Goal: Transaction & Acquisition: Obtain resource

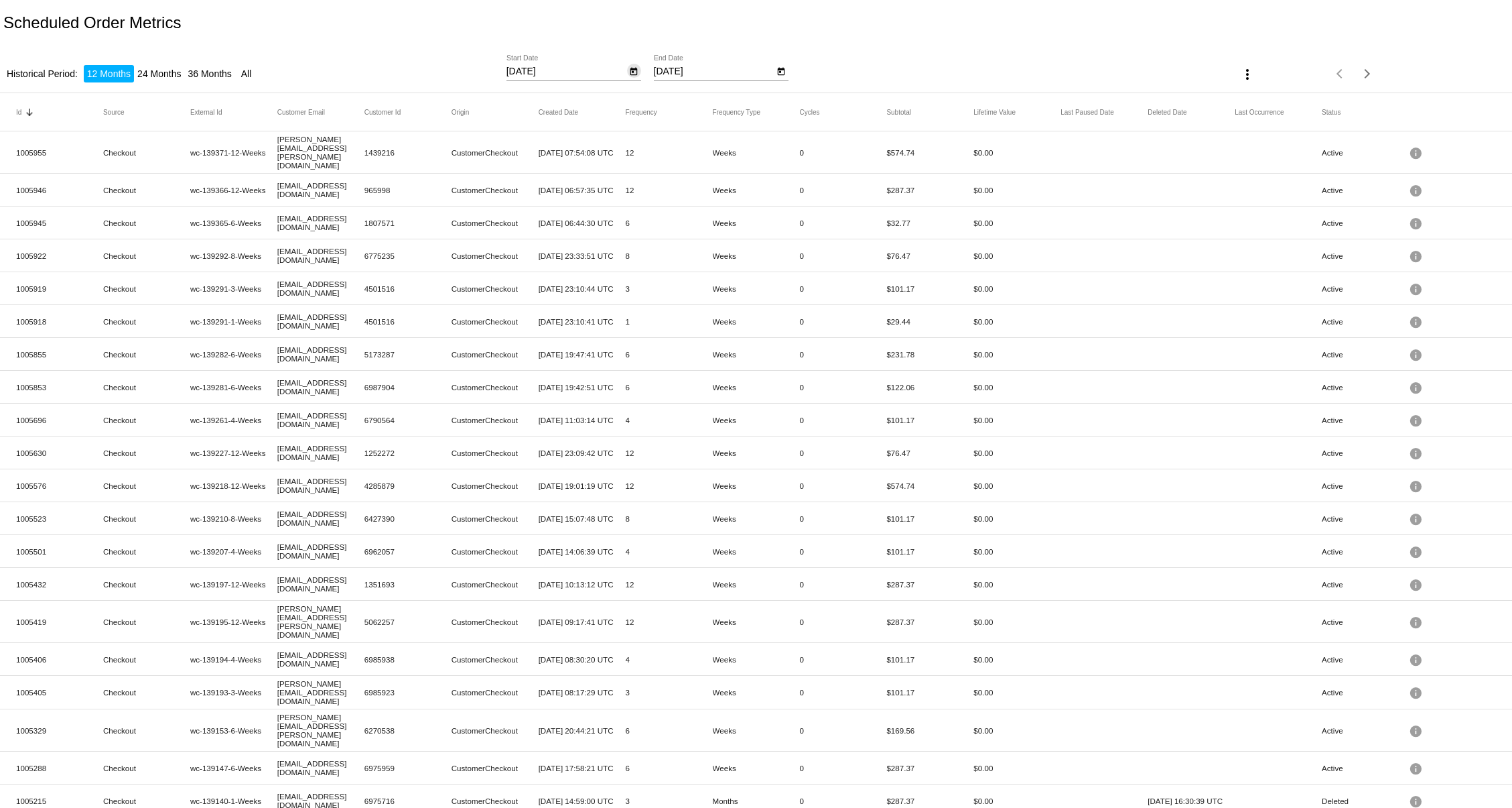
click at [630, 72] on icon "Open calendar" at bounding box center [633, 71] width 8 height 8
click at [525, 110] on span "OCT 2024" at bounding box center [537, 110] width 40 height 10
click at [630, 36] on div at bounding box center [756, 404] width 1512 height 808
click at [548, 73] on input "[DATE]" at bounding box center [566, 72] width 120 height 10
click at [636, 73] on button "Open calendar" at bounding box center [634, 70] width 14 height 14
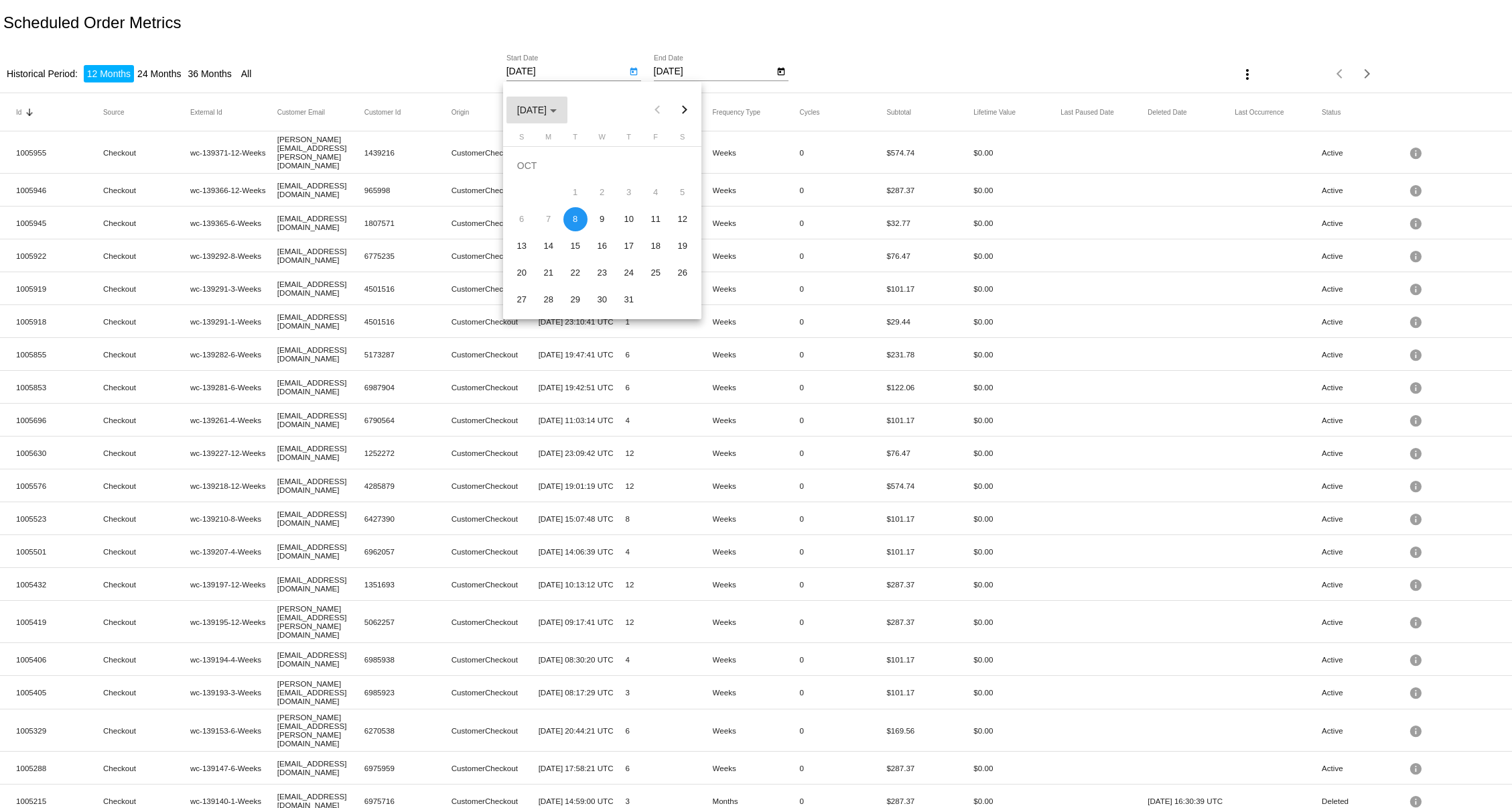
click at [526, 108] on span "[DATE]" at bounding box center [537, 110] width 40 height 10
click at [577, 205] on div "2025" at bounding box center [578, 205] width 42 height 24
click at [529, 179] on div "JAN" at bounding box center [531, 179] width 42 height 24
click at [605, 167] on div "1" at bounding box center [602, 166] width 24 height 24
type input "1/1/2025"
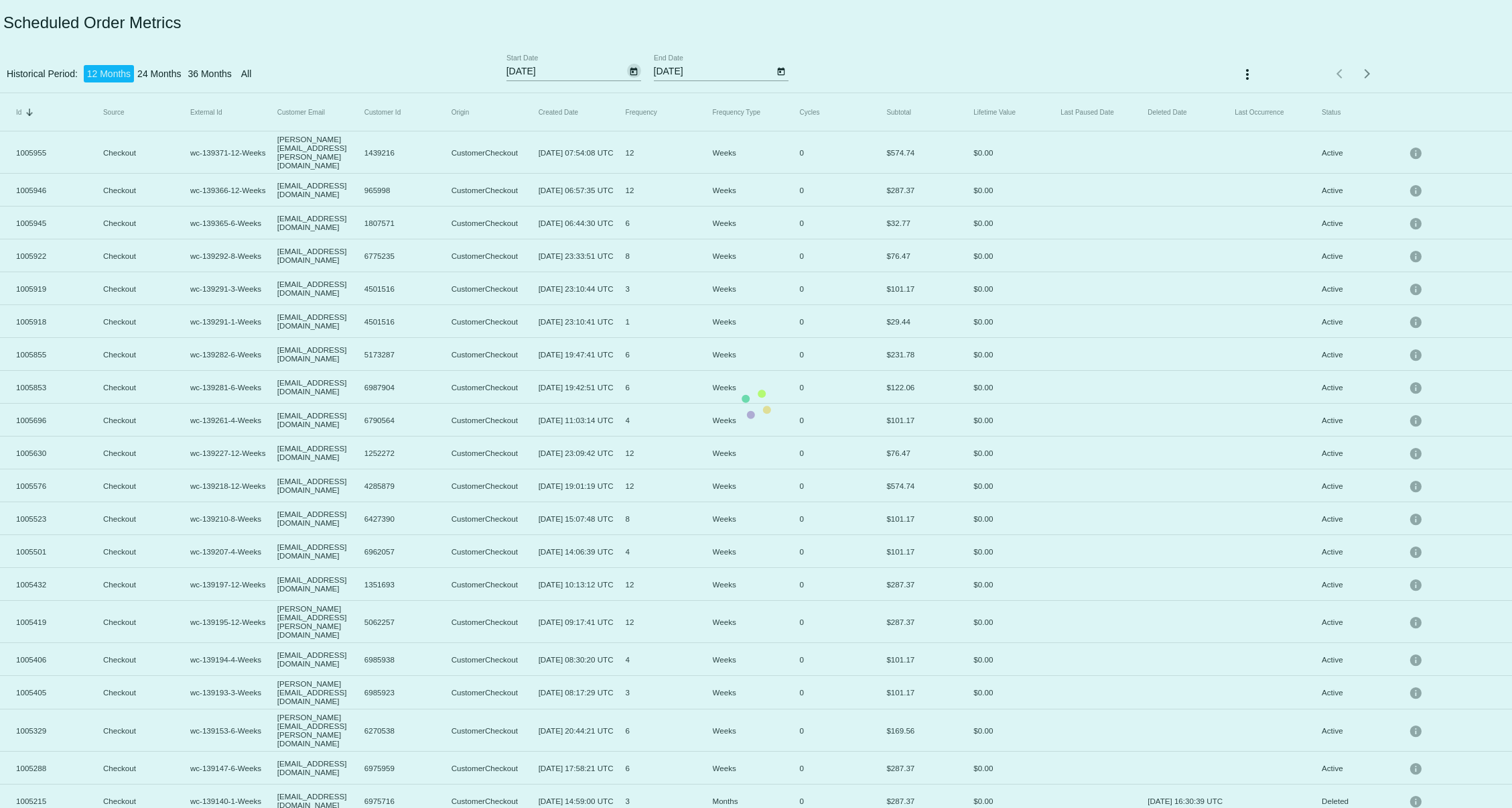
click at [777, 71] on app-dashboard-scheduled-orders-subscriber-metrics-report "Scheduled Order Metrics Historical Period: 12 Months 24 Months 36 Months All 1/…" at bounding box center [756, 427] width 1512 height 855
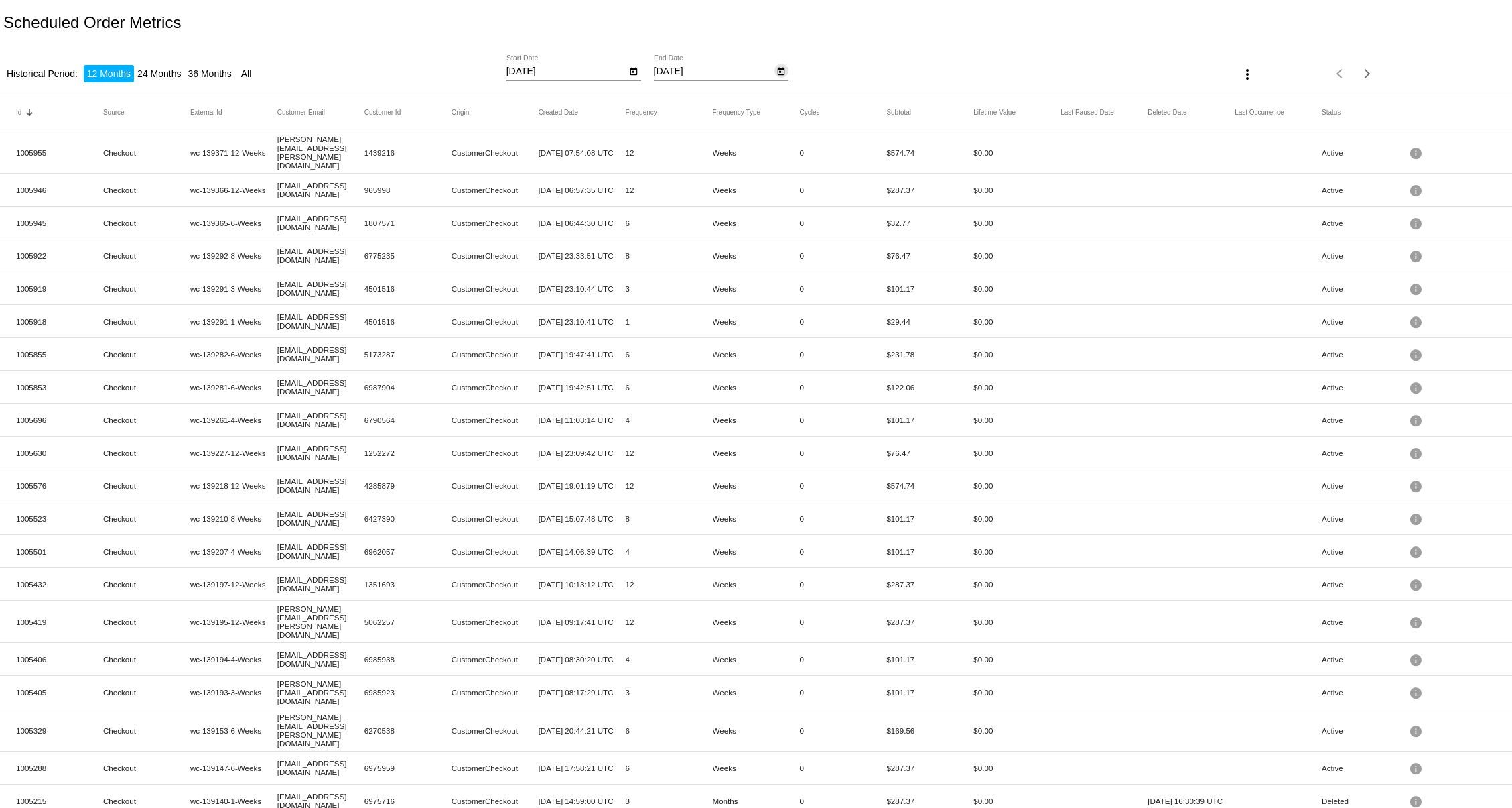
click at [783, 72] on button "Open calendar" at bounding box center [782, 70] width 14 height 14
click at [695, 108] on span "OCT 2025" at bounding box center [685, 110] width 40 height 10
click at [719, 204] on div "2025" at bounding box center [725, 205] width 42 height 24
click at [672, 173] on div "JAN" at bounding box center [678, 179] width 42 height 24
click at [795, 271] on div "31" at bounding box center [803, 273] width 24 height 24
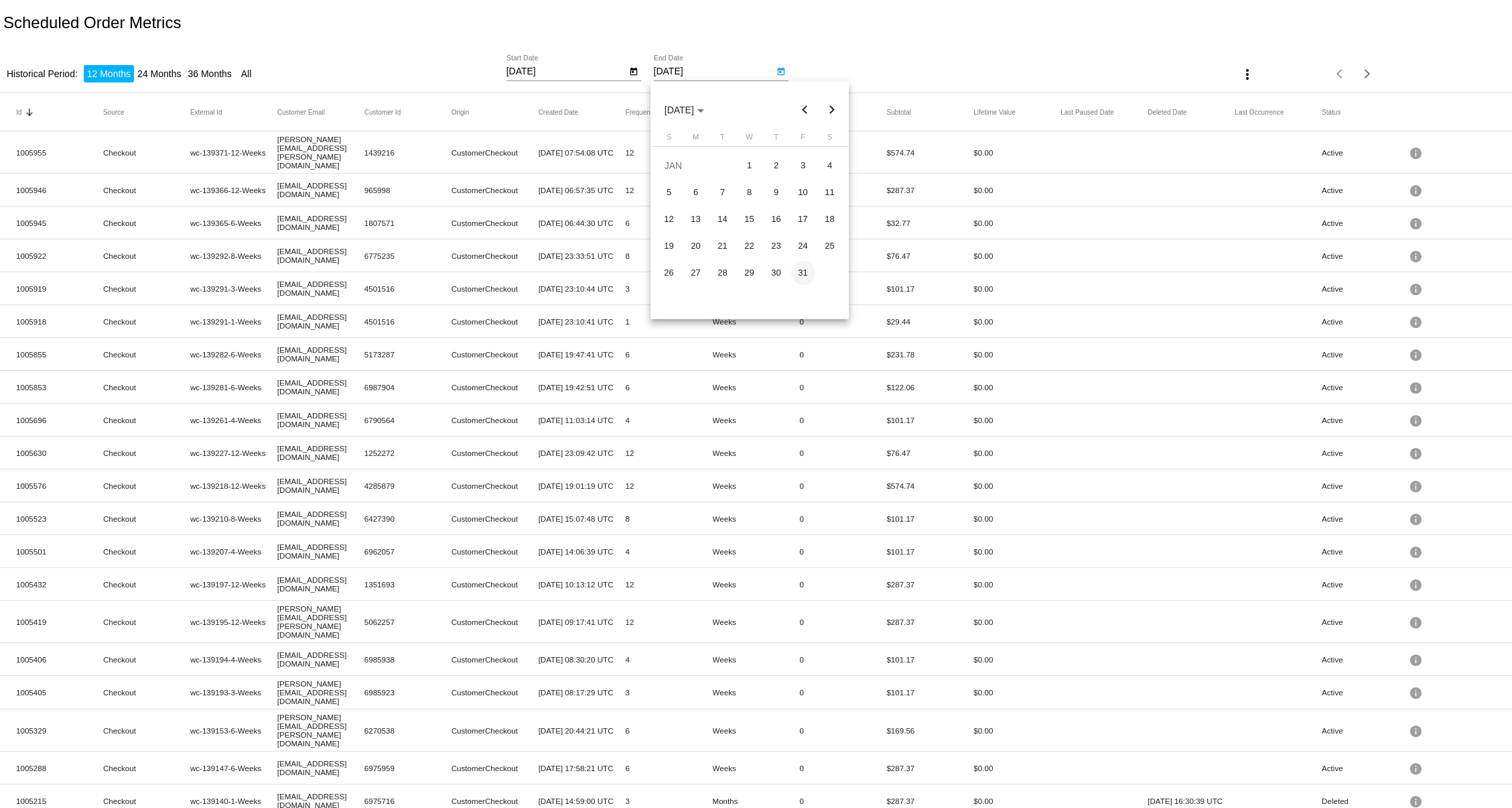
type input "1/31/2025"
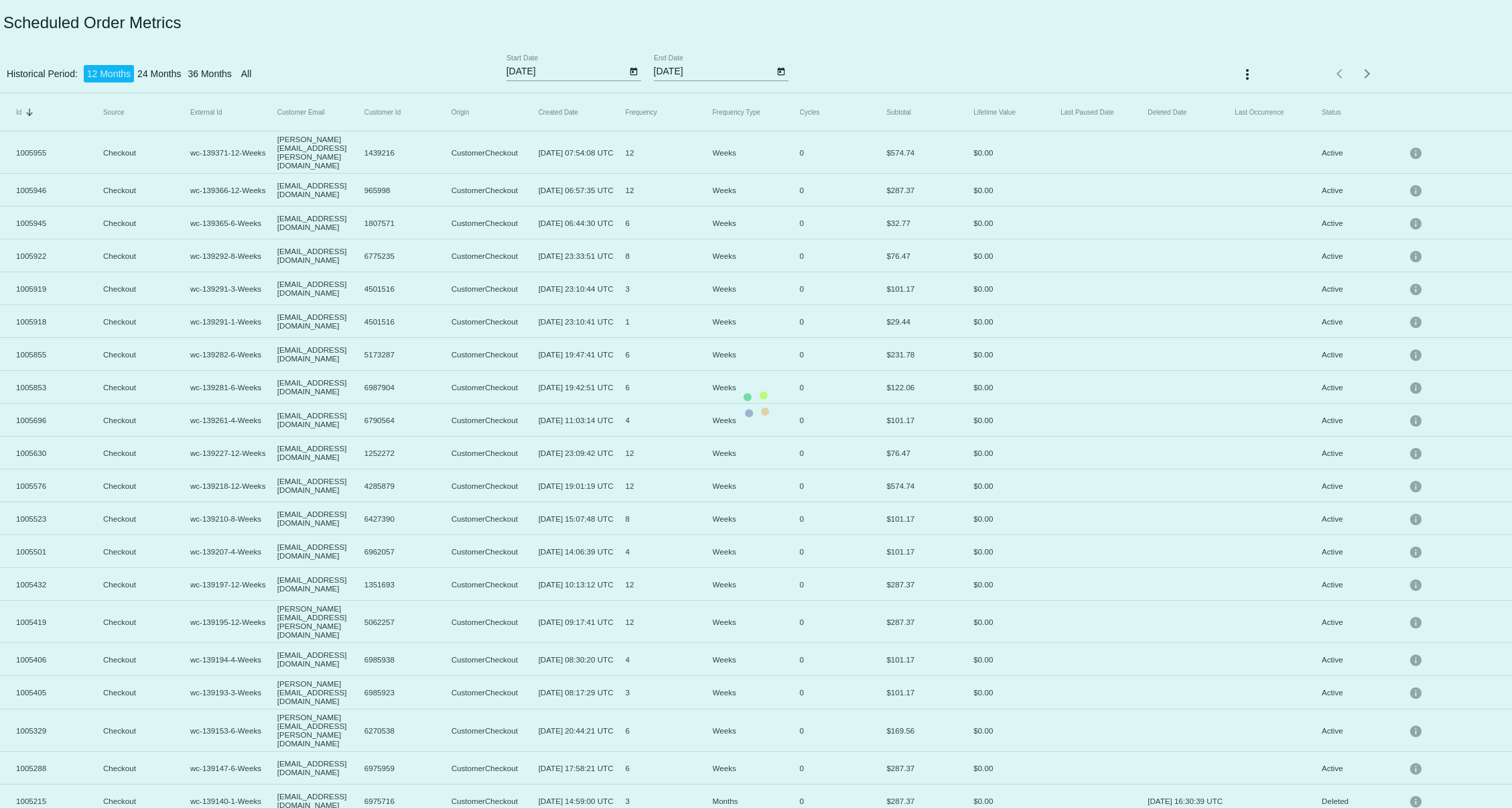
click at [879, 93] on mat-table "Id Sorted by Id descending Source External Id Customer Email Customer Id Origin…" at bounding box center [756, 454] width 1512 height 724
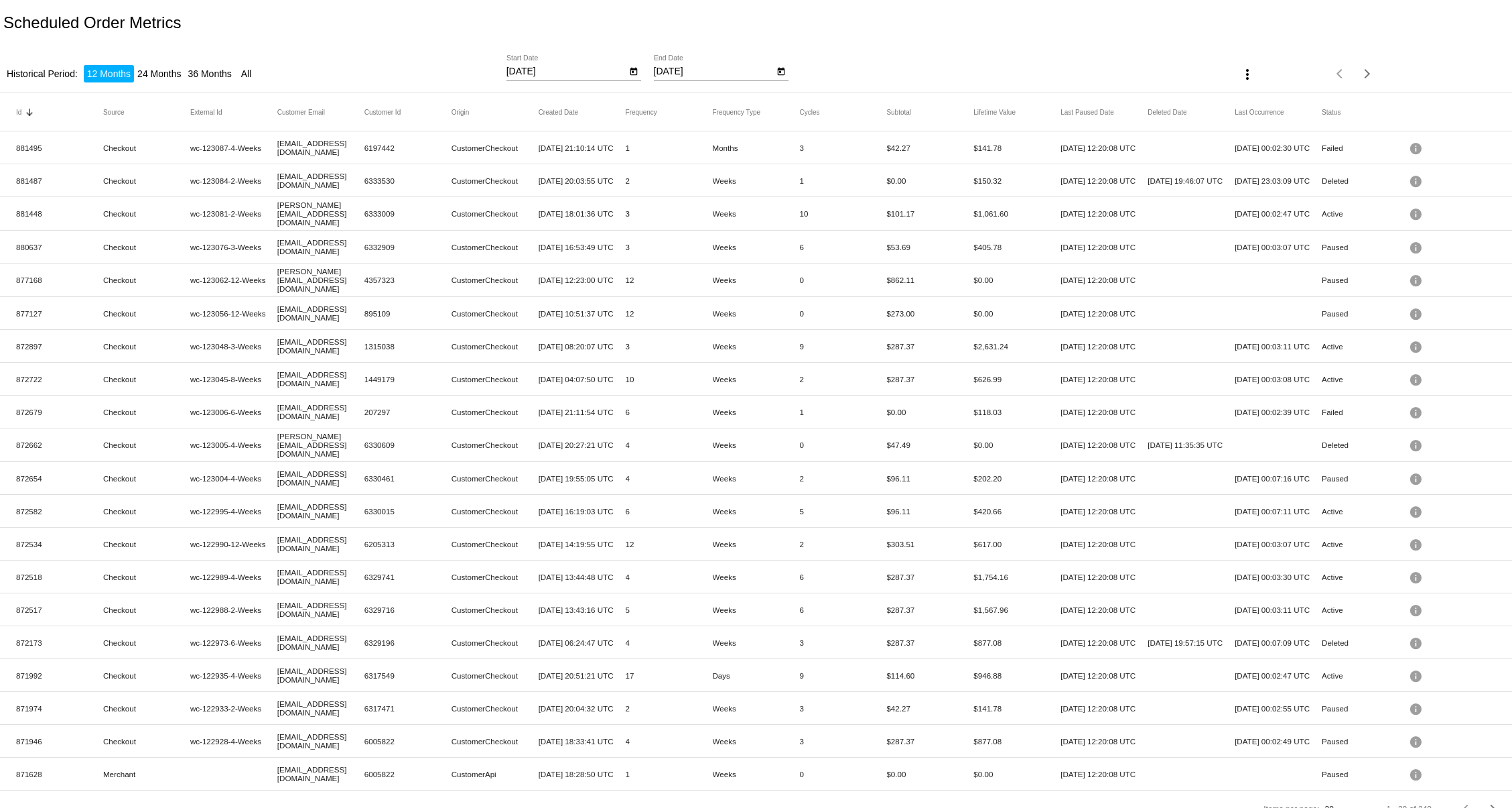
scroll to position [29, 0]
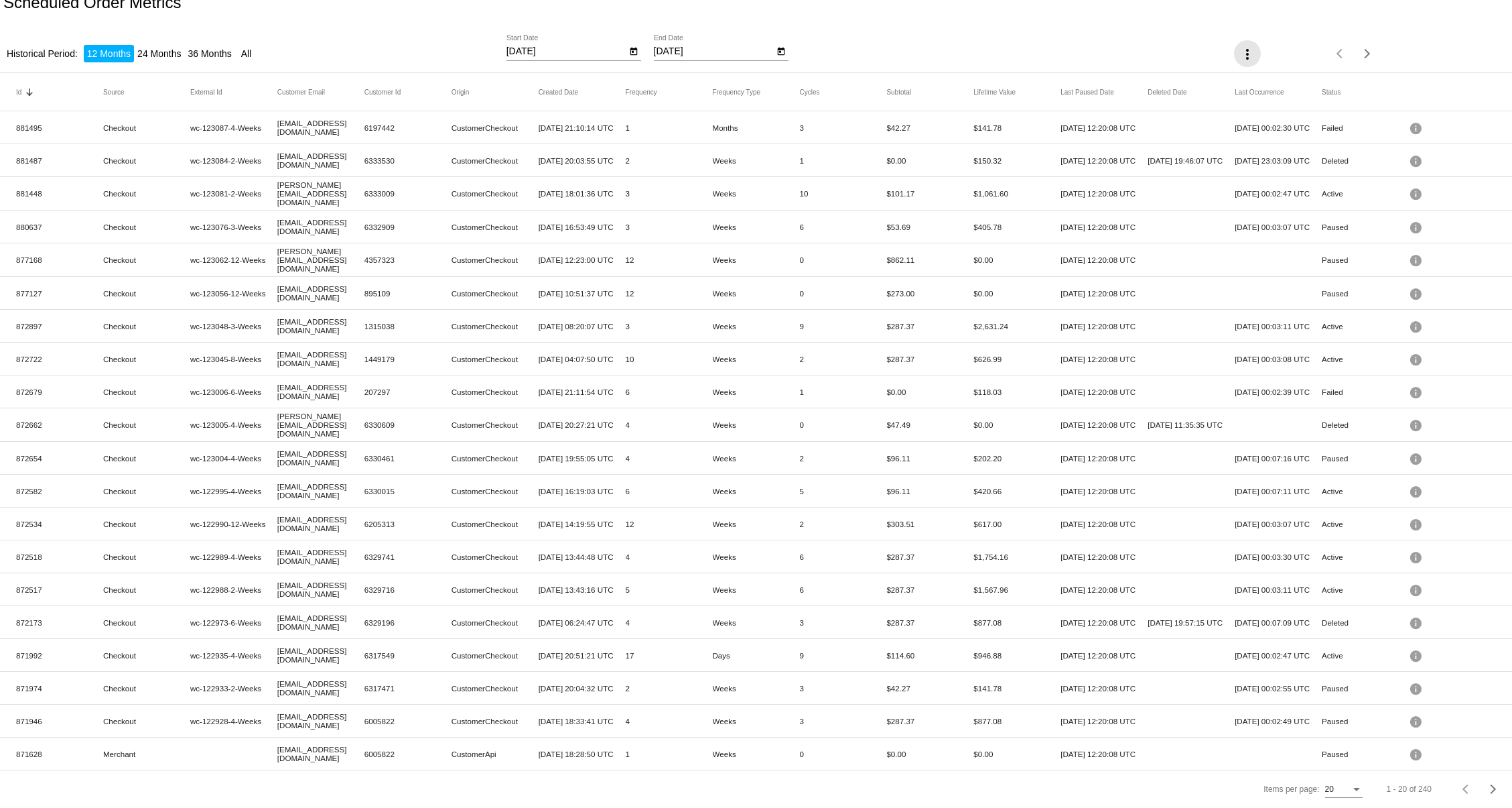
click at [1239, 46] on mat-icon "more_vert" at bounding box center [1247, 54] width 16 height 16
click at [1171, 28] on div at bounding box center [756, 404] width 1512 height 808
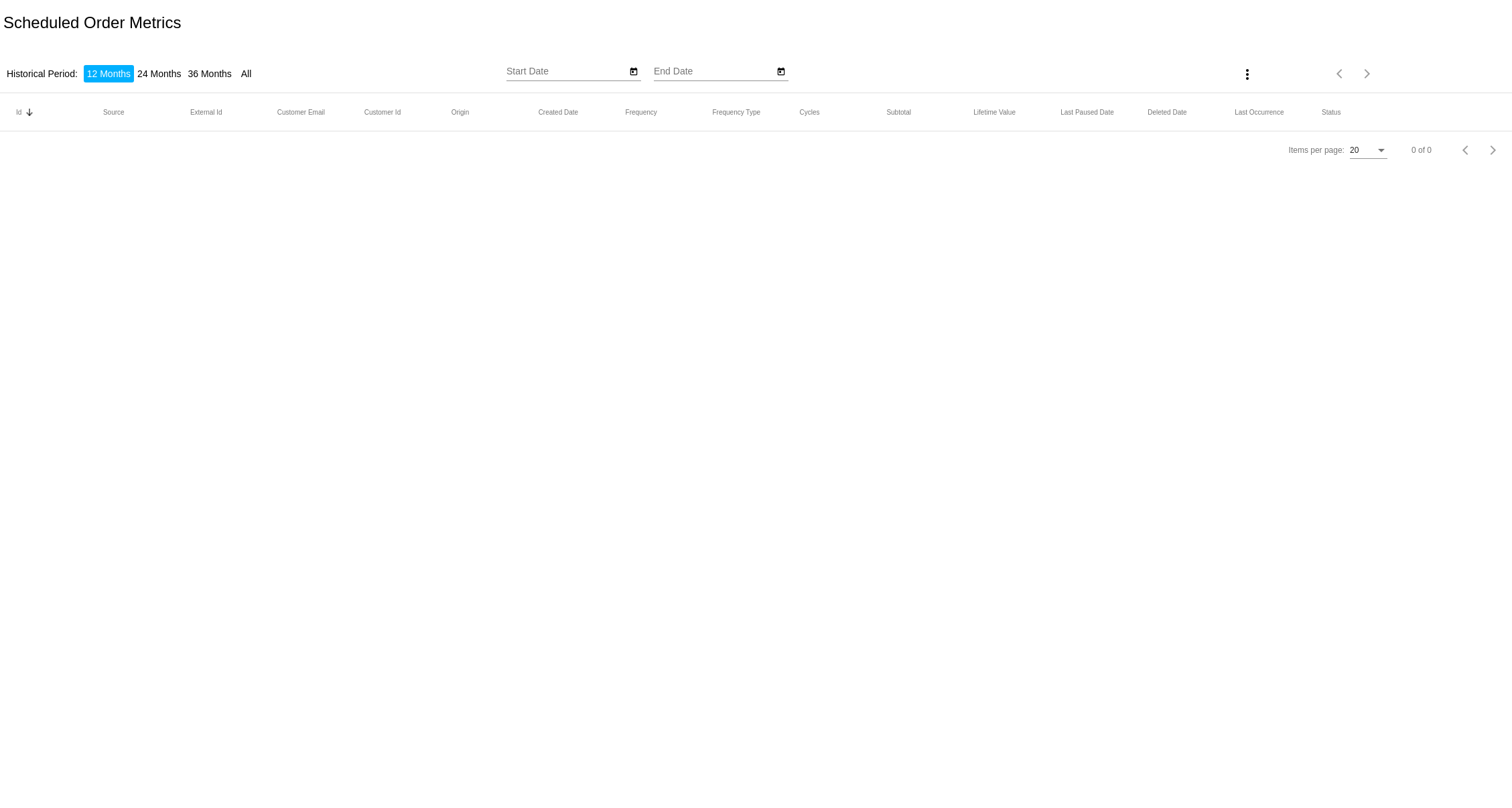
type input "[DATE]"
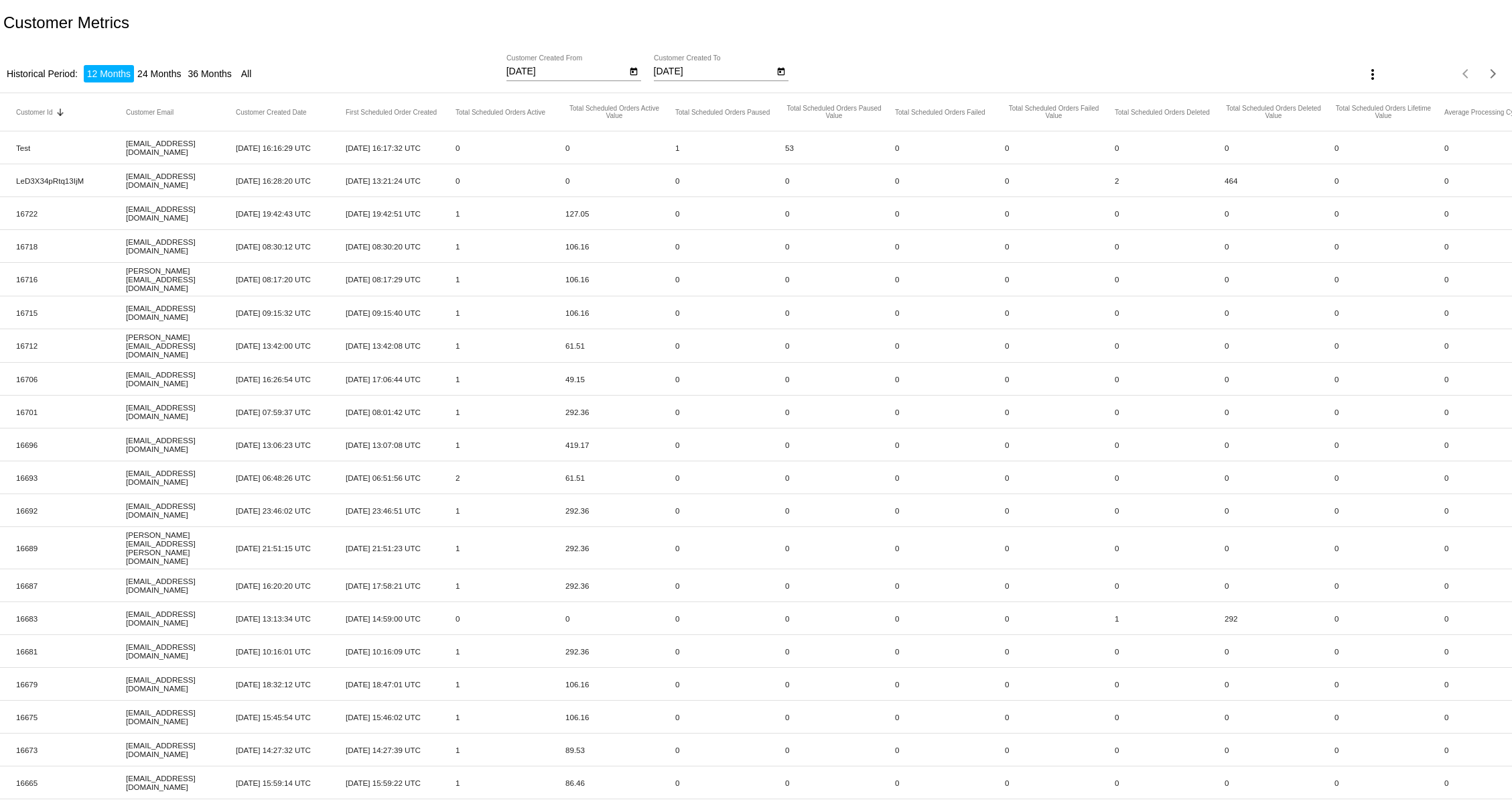
click at [630, 75] on icon "Open calendar" at bounding box center [633, 71] width 10 height 16
click at [556, 108] on span "OCT 2024" at bounding box center [537, 110] width 40 height 10
click at [579, 207] on div "2025" at bounding box center [578, 205] width 42 height 24
click at [528, 179] on div "JAN" at bounding box center [531, 179] width 42 height 24
click at [603, 162] on div "1" at bounding box center [602, 166] width 24 height 24
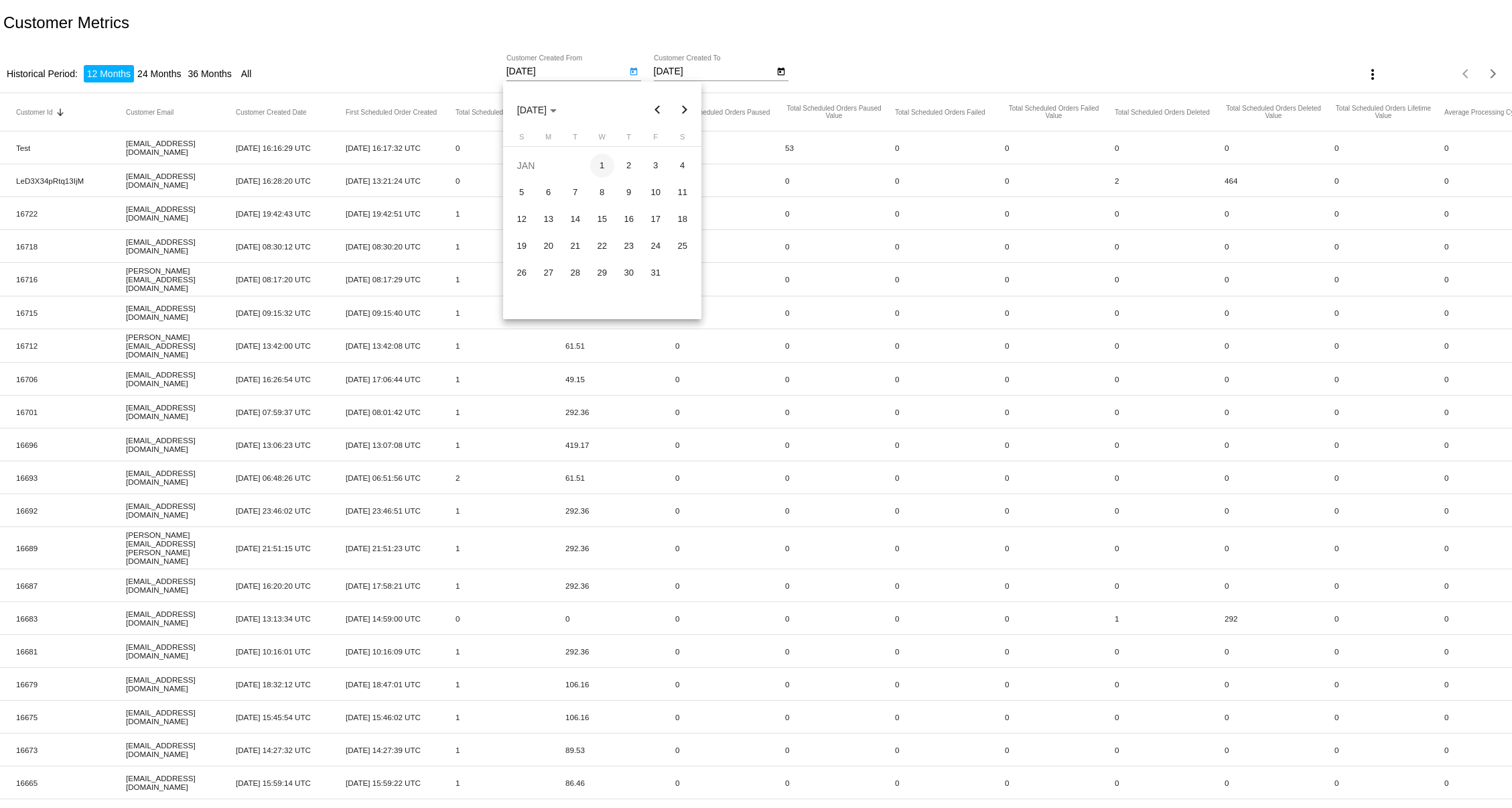
type input "1/1/2025"
click at [778, 72] on icon "Open calendar" at bounding box center [781, 71] width 10 height 16
click at [688, 106] on span "[DATE]" at bounding box center [685, 110] width 40 height 10
click at [724, 204] on div "2025" at bounding box center [725, 205] width 42 height 24
click at [677, 172] on div "JAN" at bounding box center [678, 179] width 42 height 24
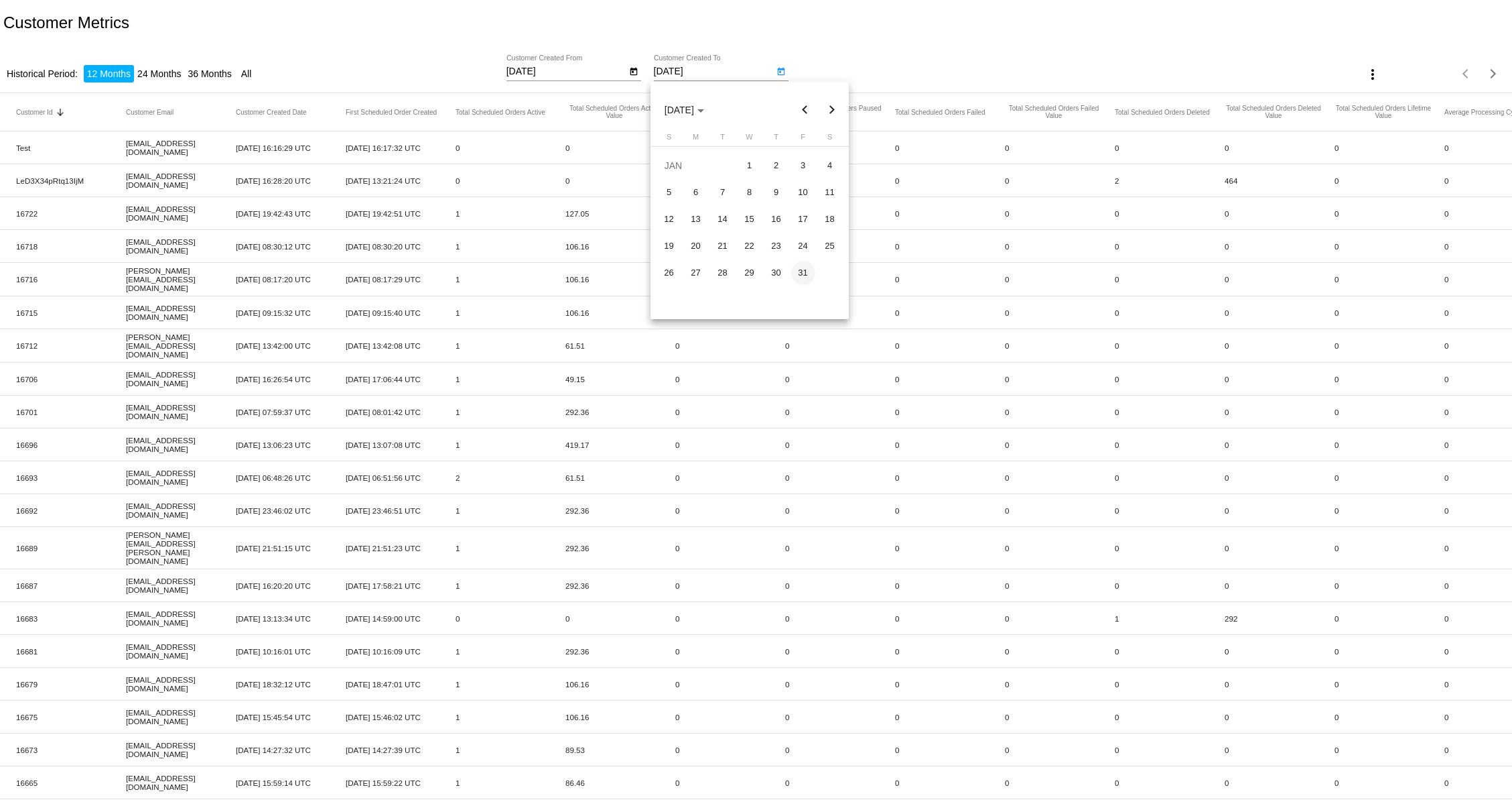
click at [808, 272] on div "31" at bounding box center [803, 273] width 24 height 24
type input "[DATE]"
click at [1369, 76] on mat-icon "more_vert" at bounding box center [1372, 75] width 16 height 16
click at [1382, 108] on button "file_download Export" at bounding box center [1390, 108] width 78 height 32
click at [633, 72] on icon "Open calendar" at bounding box center [633, 71] width 8 height 8
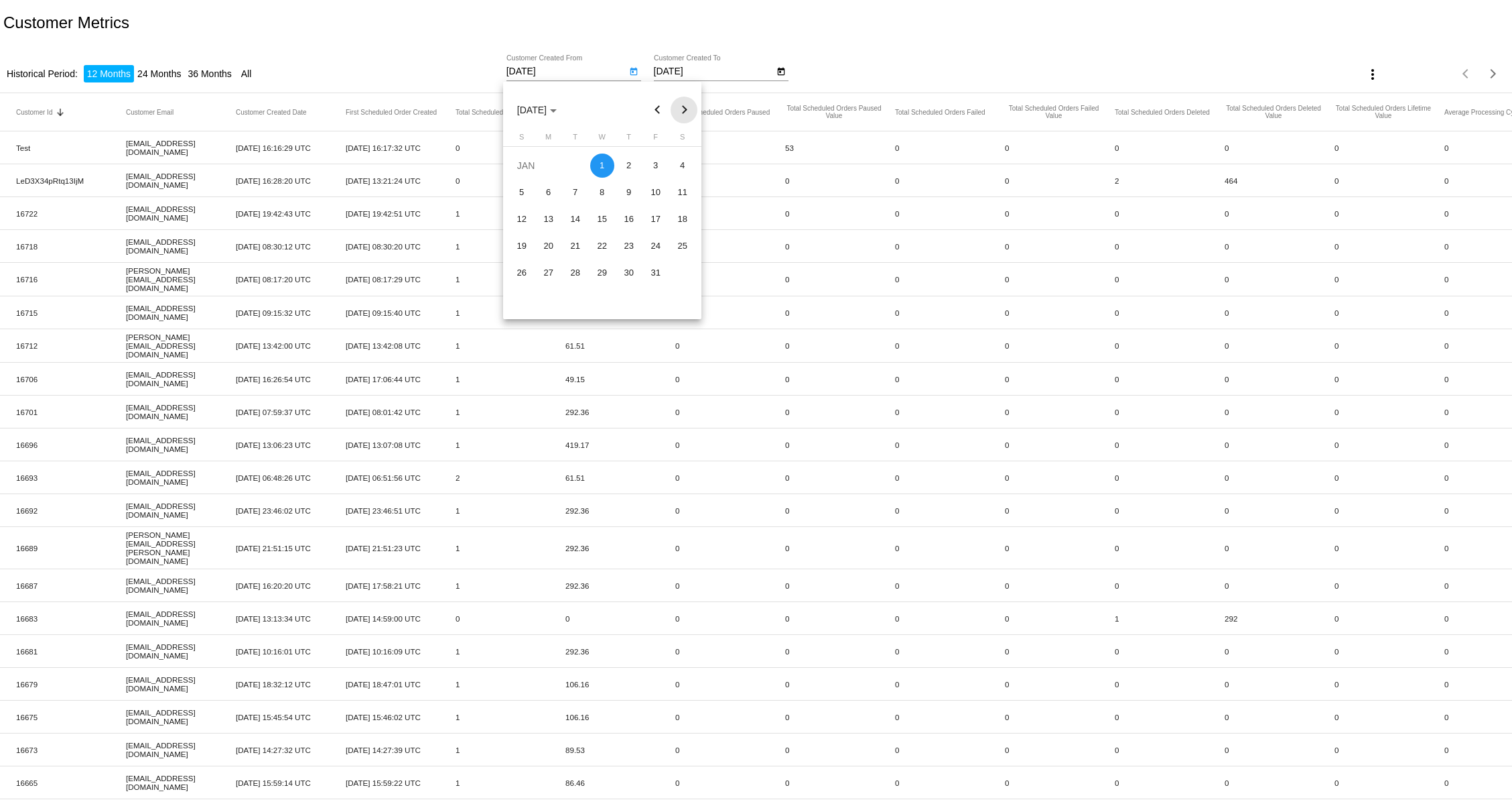
click at [687, 105] on button "Next month" at bounding box center [684, 109] width 27 height 27
click at [677, 159] on div "1" at bounding box center [683, 166] width 24 height 24
type input "2/1/2025"
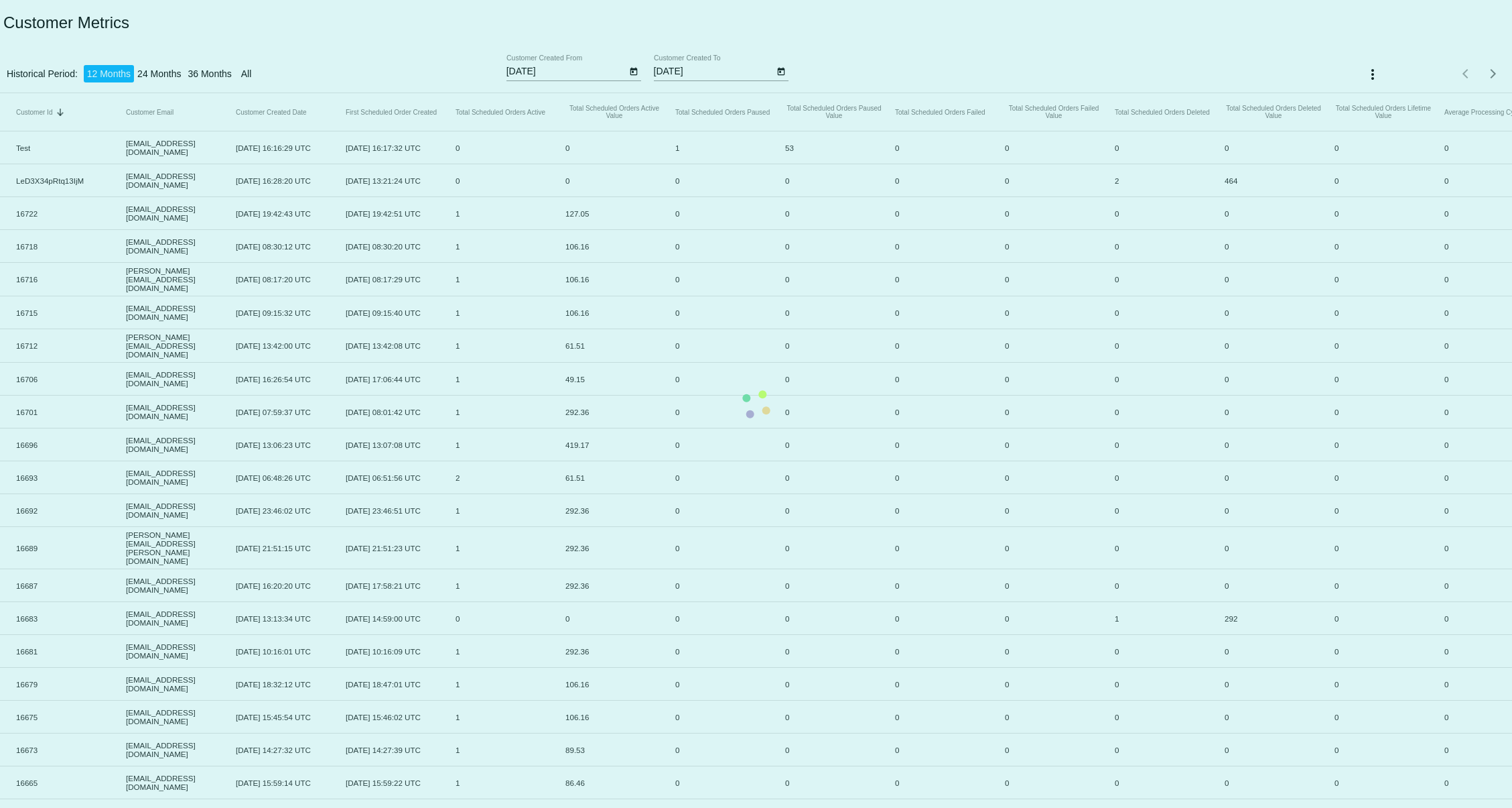
click at [775, 93] on mat-table "Customer Id Sorted by CustomerId descending Customer Email Customer Created Dat…" at bounding box center [756, 446] width 1512 height 706
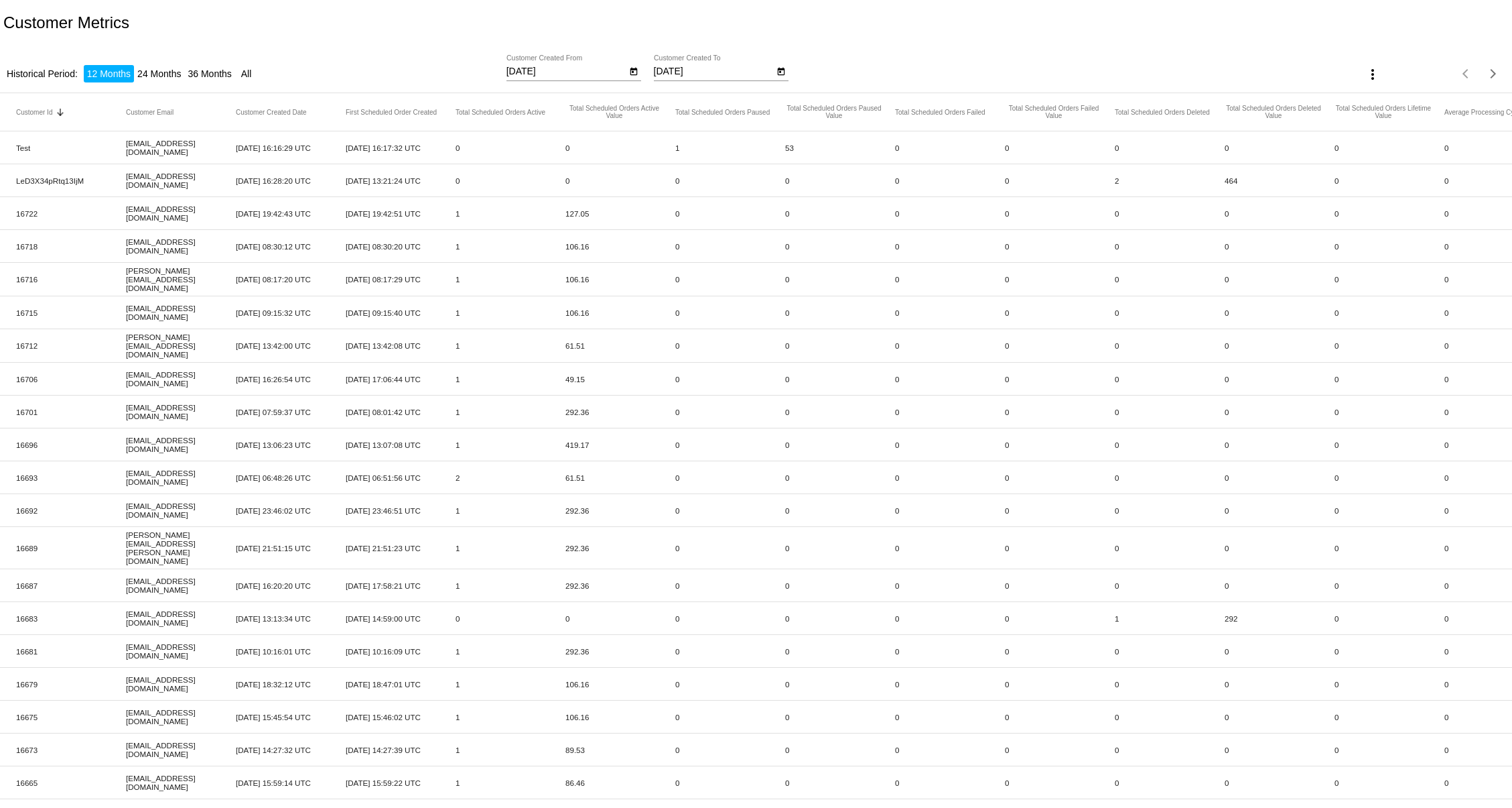
click at [778, 70] on icon "Open calendar" at bounding box center [782, 71] width 8 height 8
click at [832, 108] on button "Next month" at bounding box center [831, 109] width 27 height 27
click at [805, 270] on div "28" at bounding box center [803, 273] width 24 height 24
type input "2/28/2025"
click at [1365, 72] on mat-icon "more_vert" at bounding box center [1372, 75] width 16 height 16
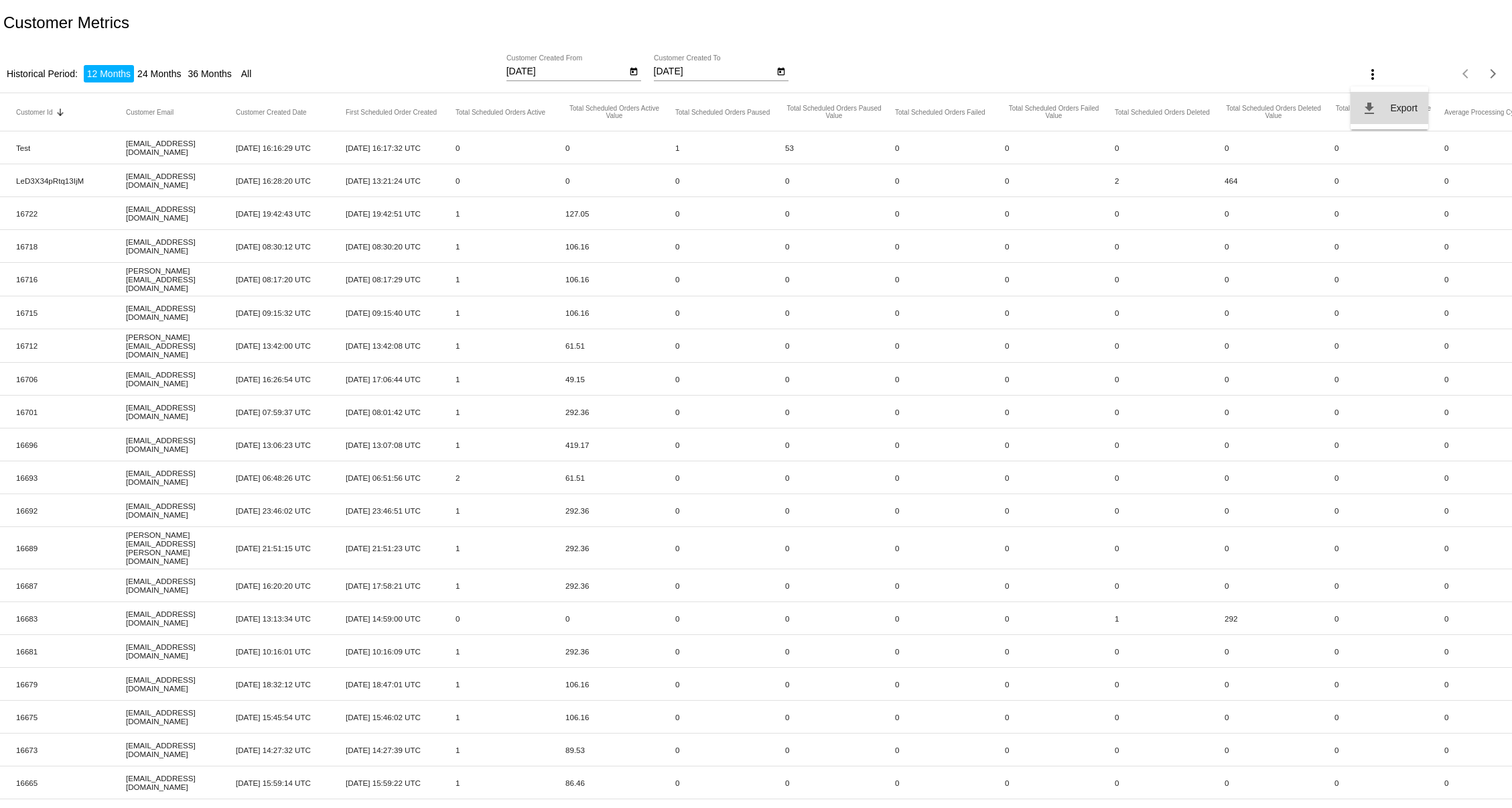
click at [1379, 105] on button "file_download Export" at bounding box center [1390, 108] width 78 height 32
click at [633, 74] on icon "Open calendar" at bounding box center [633, 71] width 8 height 8
click at [686, 105] on button "Next month" at bounding box center [684, 109] width 27 height 27
click at [690, 164] on div "1" at bounding box center [683, 166] width 24 height 24
type input "3/1/2025"
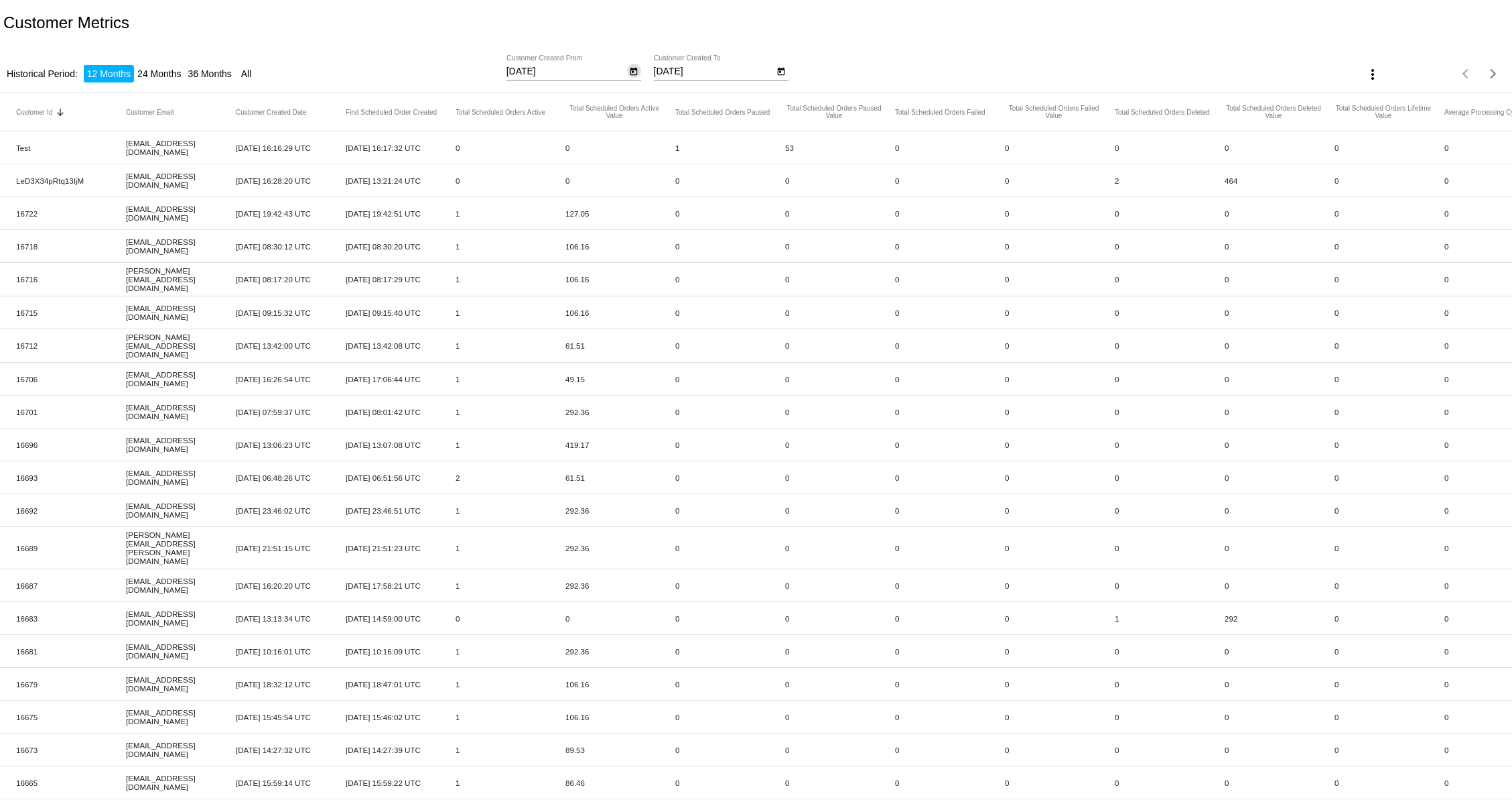
click at [780, 75] on icon "Open calendar" at bounding box center [781, 71] width 10 height 16
click at [831, 103] on button "Next month" at bounding box center [831, 109] width 27 height 27
click at [699, 295] on div "31" at bounding box center [696, 300] width 24 height 24
type input "3/31/2025"
click at [627, 72] on button "Open calendar" at bounding box center [634, 70] width 14 height 14
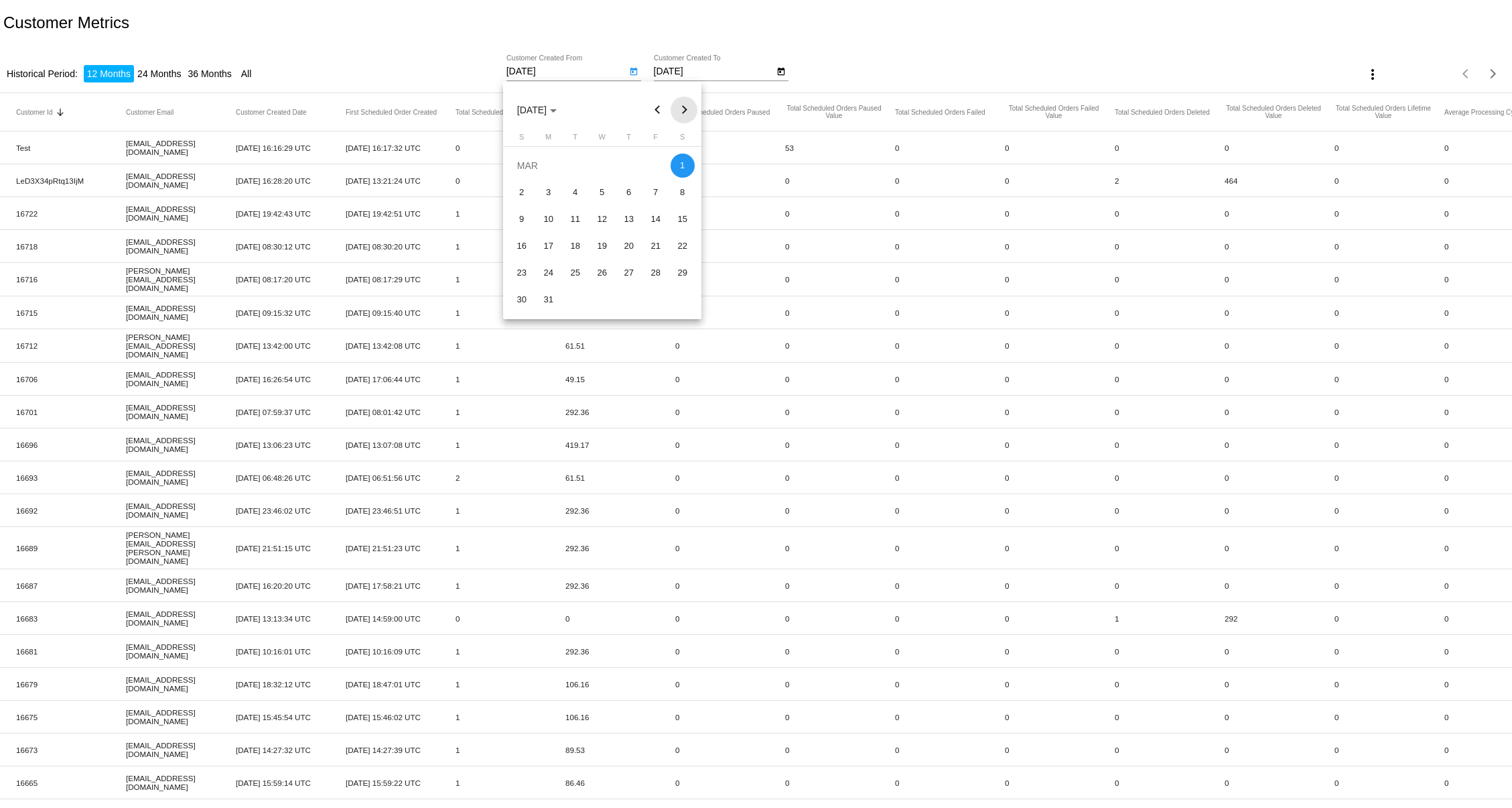
click at [685, 109] on button "Next month" at bounding box center [684, 109] width 27 height 27
click at [1369, 75] on div at bounding box center [756, 404] width 1512 height 808
click at [1365, 75] on mat-icon "more_vert" at bounding box center [1372, 75] width 16 height 16
click at [1385, 108] on button "file_download Export" at bounding box center [1390, 108] width 78 height 32
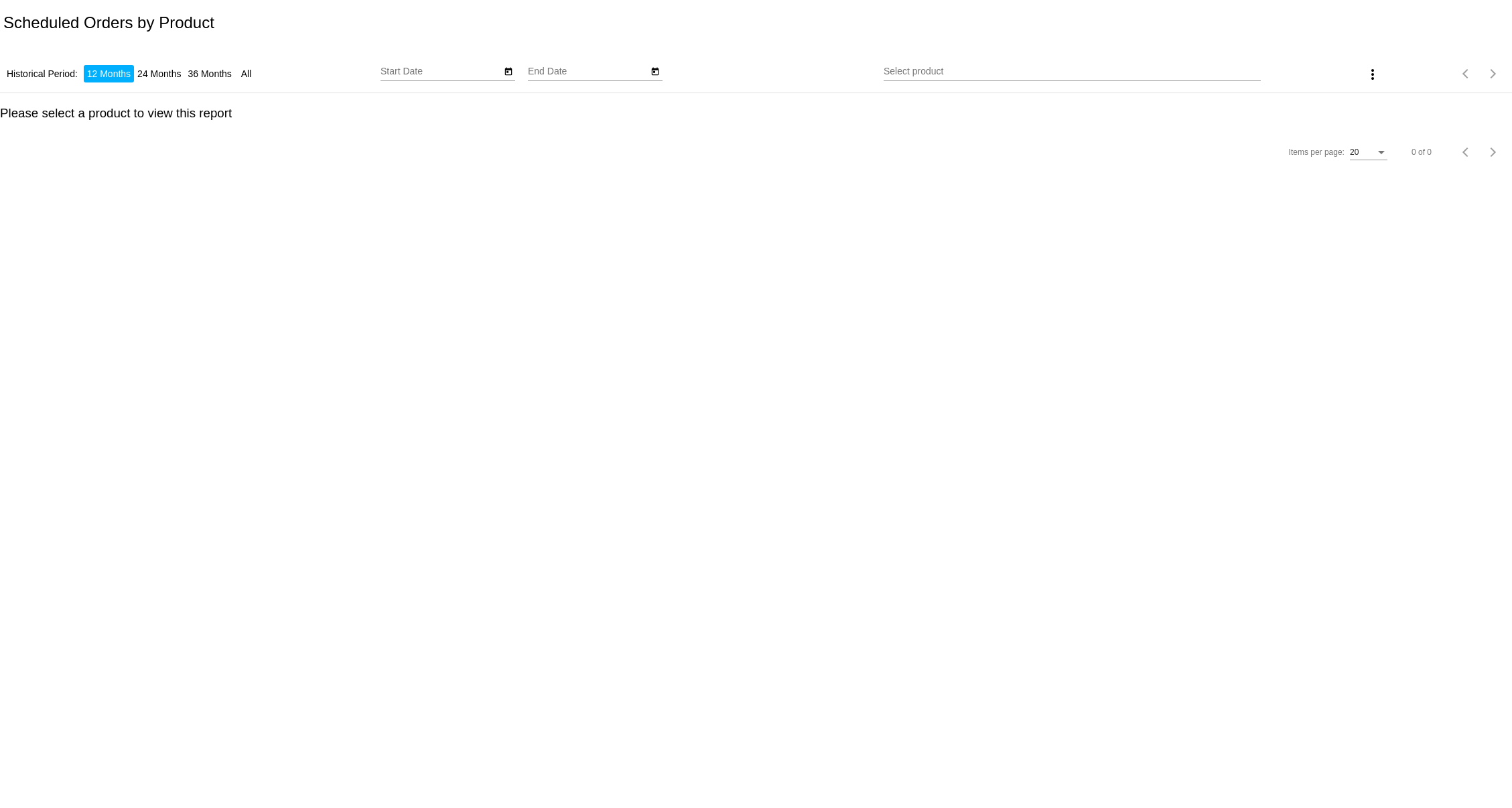
type input "[DATE]"
click at [503, 72] on icon "Open calendar" at bounding box center [508, 71] width 10 height 16
click at [434, 108] on span "[DATE]" at bounding box center [414, 110] width 40 height 10
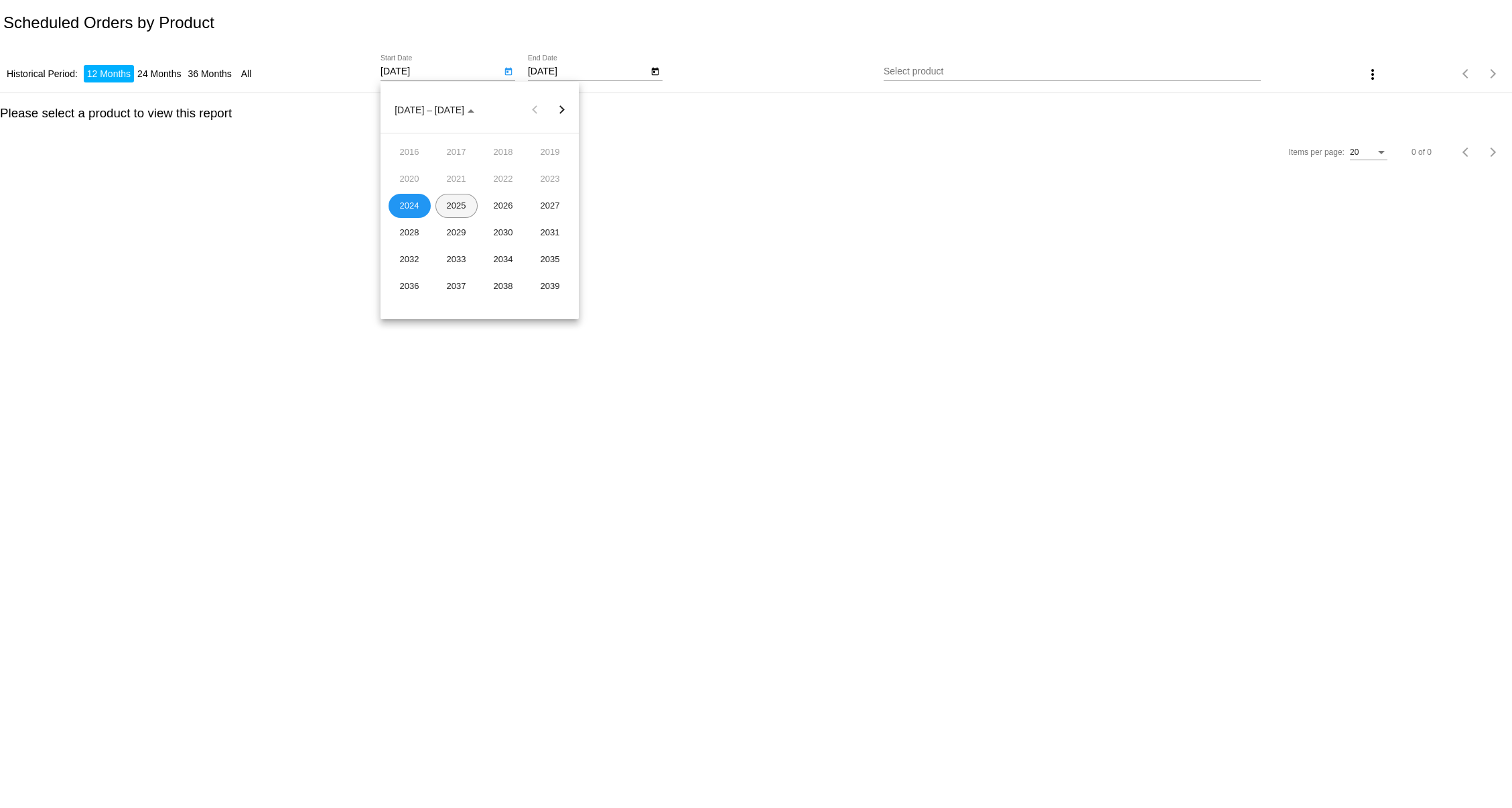
click at [456, 212] on div "2025" at bounding box center [457, 205] width 42 height 24
click at [415, 170] on div "JAN" at bounding box center [409, 179] width 42 height 24
click at [482, 166] on div "1" at bounding box center [480, 166] width 24 height 24
type input "1/1/2025"
click at [654, 75] on icon "Open calendar" at bounding box center [655, 71] width 10 height 16
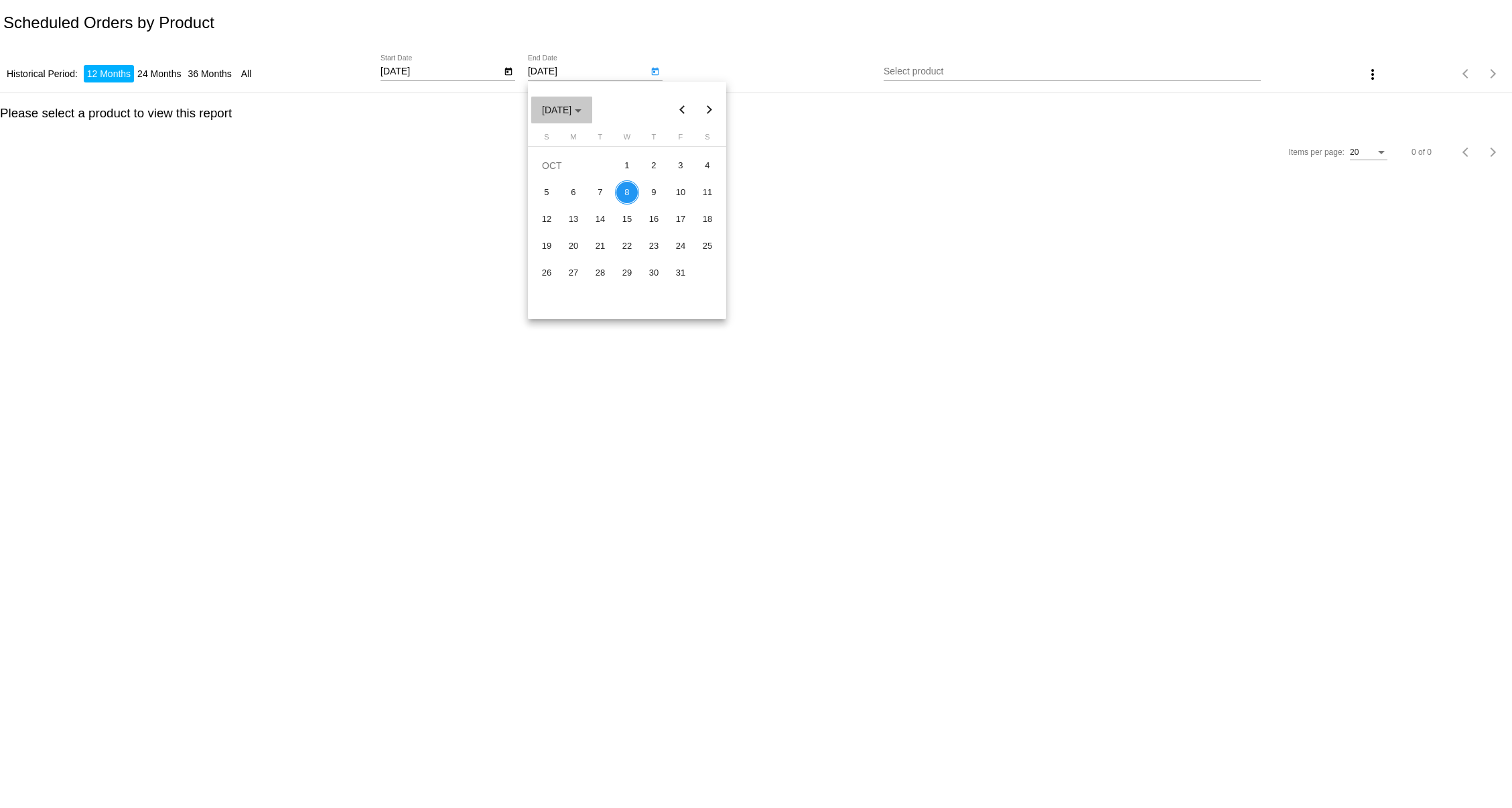
click at [568, 109] on span "[DATE]" at bounding box center [561, 110] width 40 height 10
click at [600, 208] on div "2025" at bounding box center [603, 205] width 42 height 24
click at [557, 184] on div "JAN" at bounding box center [556, 179] width 42 height 24
click at [678, 277] on div "31" at bounding box center [681, 273] width 24 height 24
type input "[DATE]"
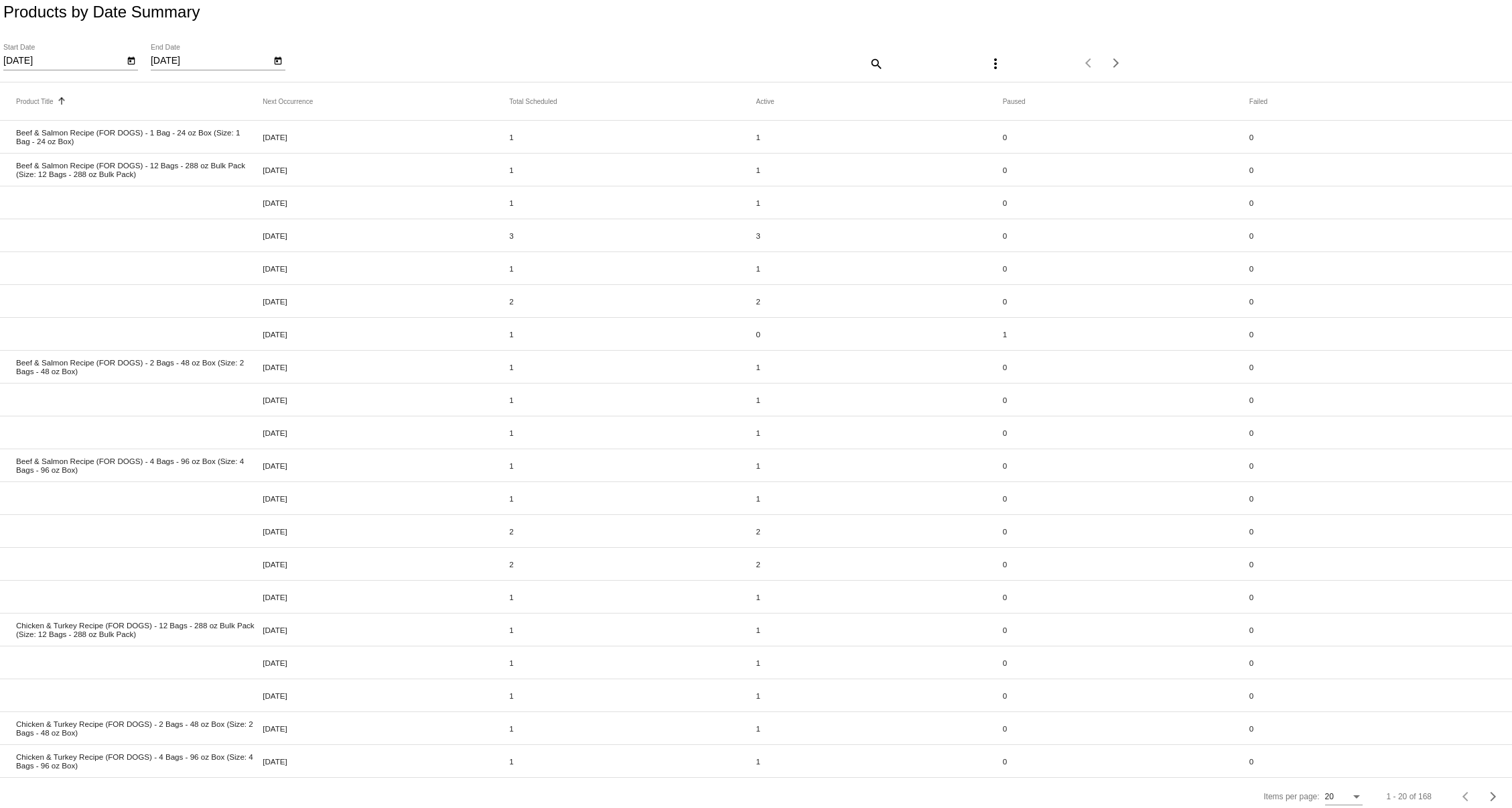
scroll to position [29, 0]
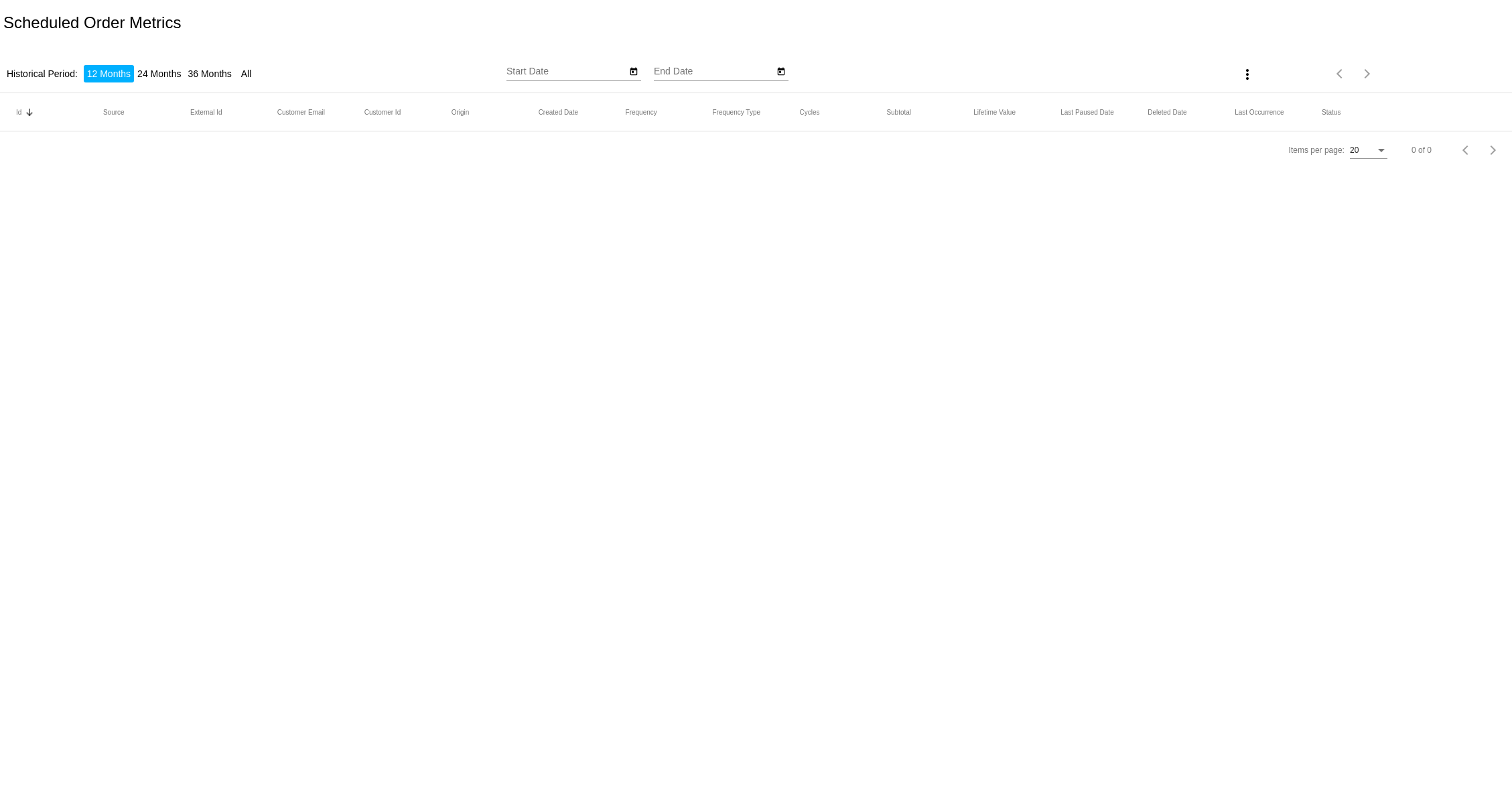
type input "[DATE]"
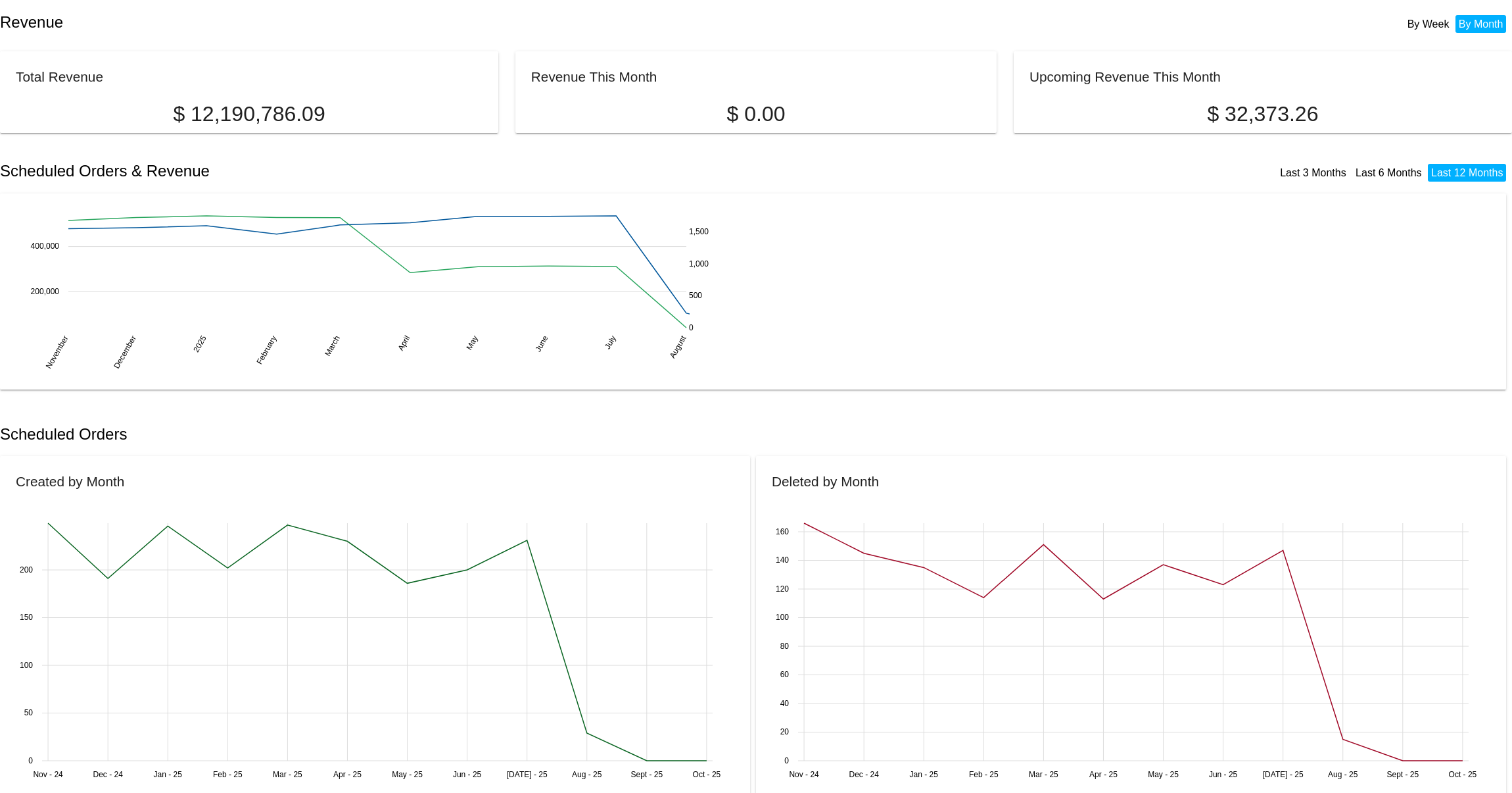
drag, startPoint x: 1015, startPoint y: 274, endPoint x: 1244, endPoint y: 225, distance: 234.2
click at [1022, 271] on div "November November December December 2025 2025 February February March March Apr…" at bounding box center [753, 291] width 1475 height 164
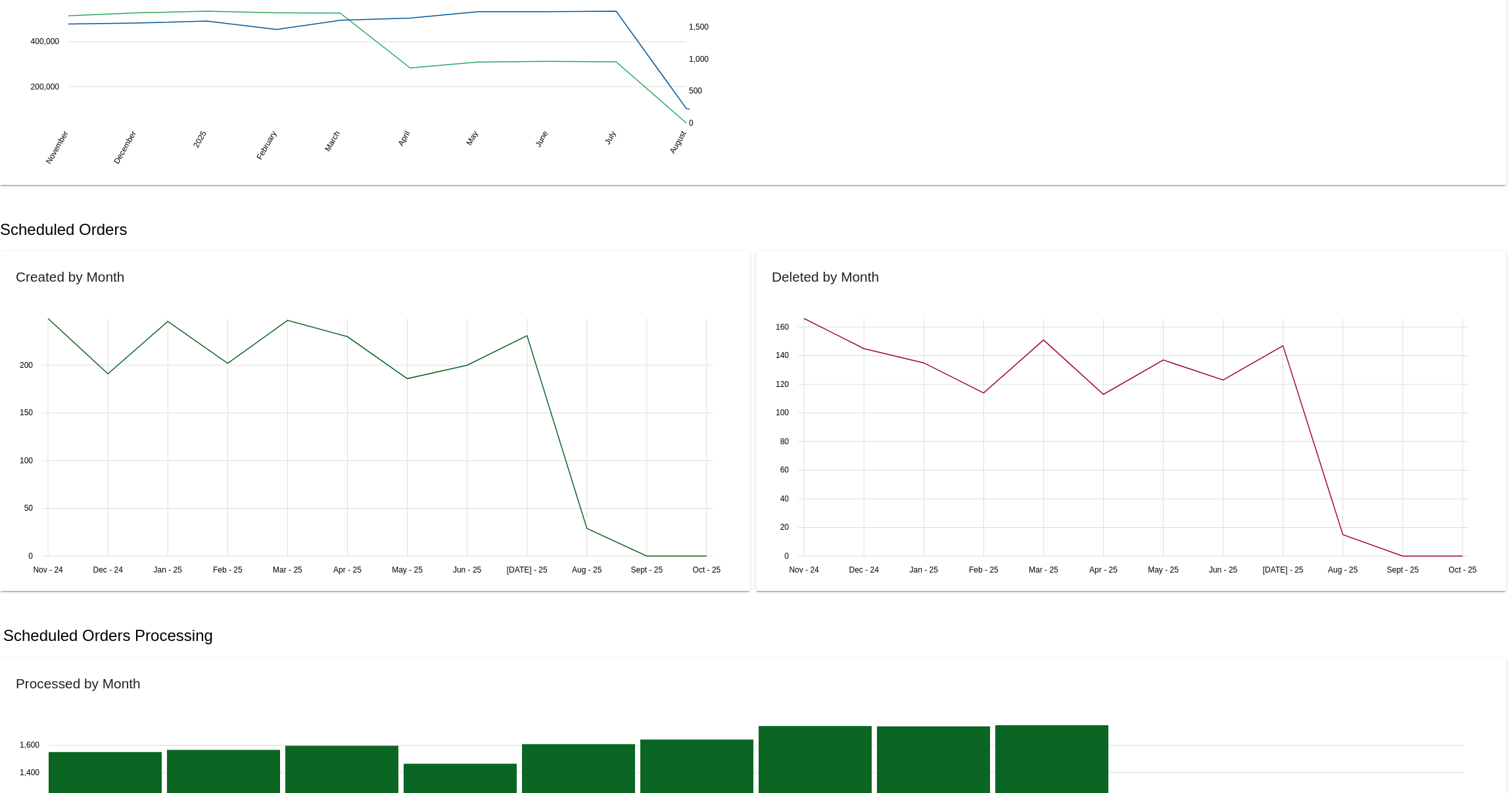
scroll to position [205, 0]
click at [926, 210] on div "Scheduled Orders" at bounding box center [756, 229] width 1512 height 45
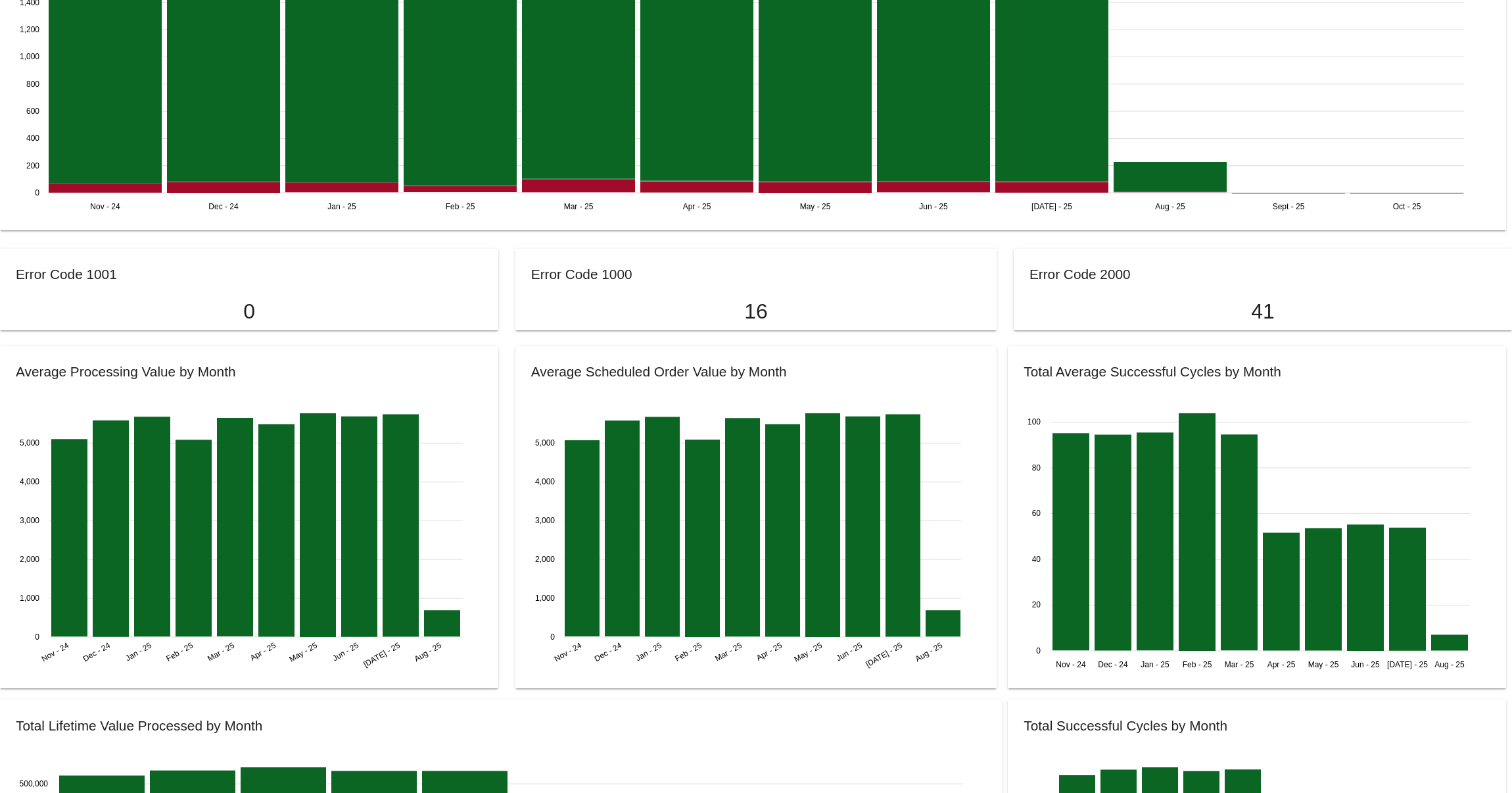
scroll to position [1404, 0]
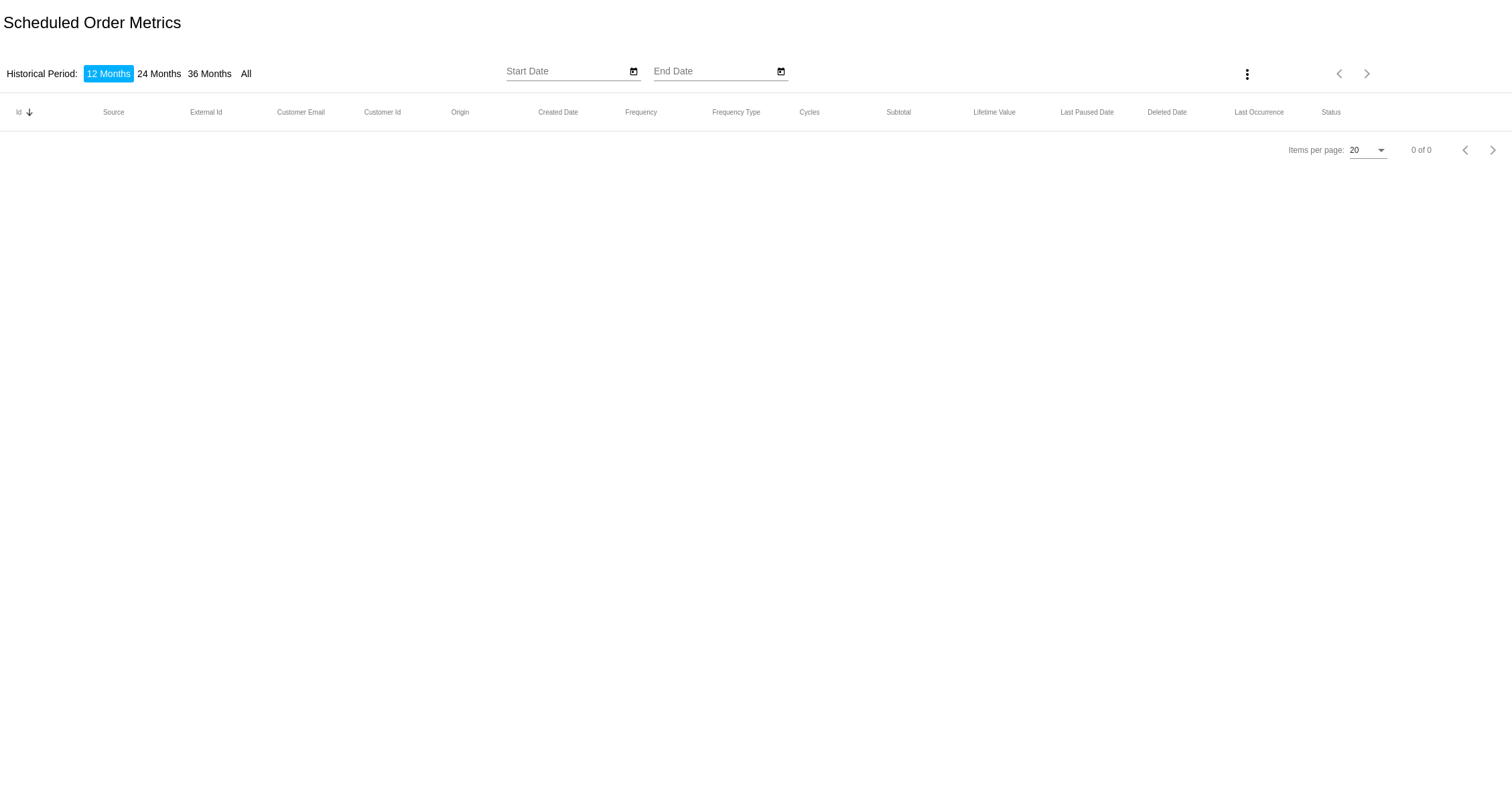
type input "[DATE]"
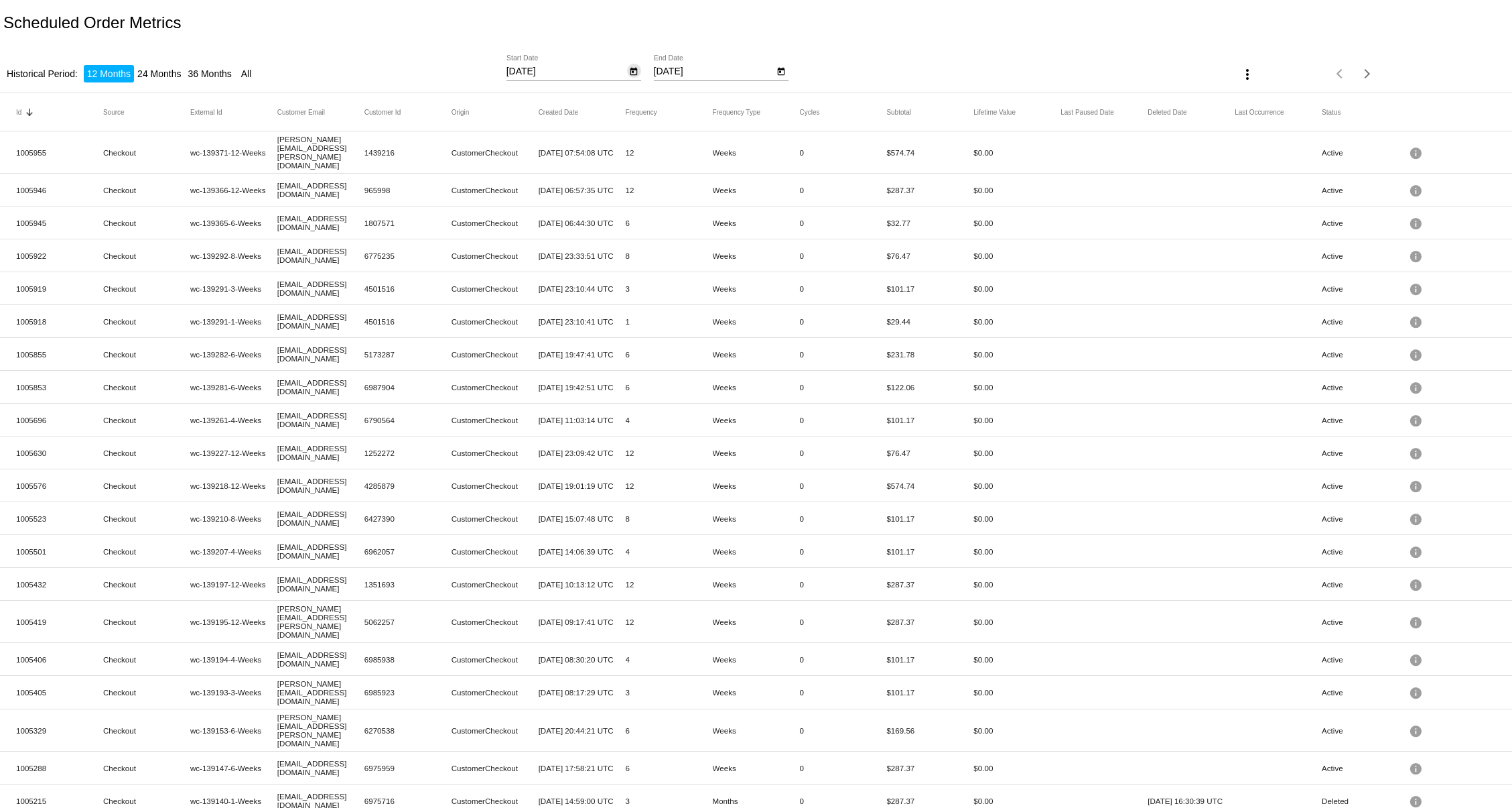
click at [633, 77] on icon "Open calendar" at bounding box center [633, 71] width 10 height 16
click at [555, 117] on button "[DATE]" at bounding box center [536, 109] width 61 height 27
click at [589, 212] on div "2025" at bounding box center [578, 205] width 42 height 24
click at [535, 181] on div "JAN" at bounding box center [531, 179] width 42 height 24
click at [601, 166] on div "1" at bounding box center [602, 166] width 24 height 24
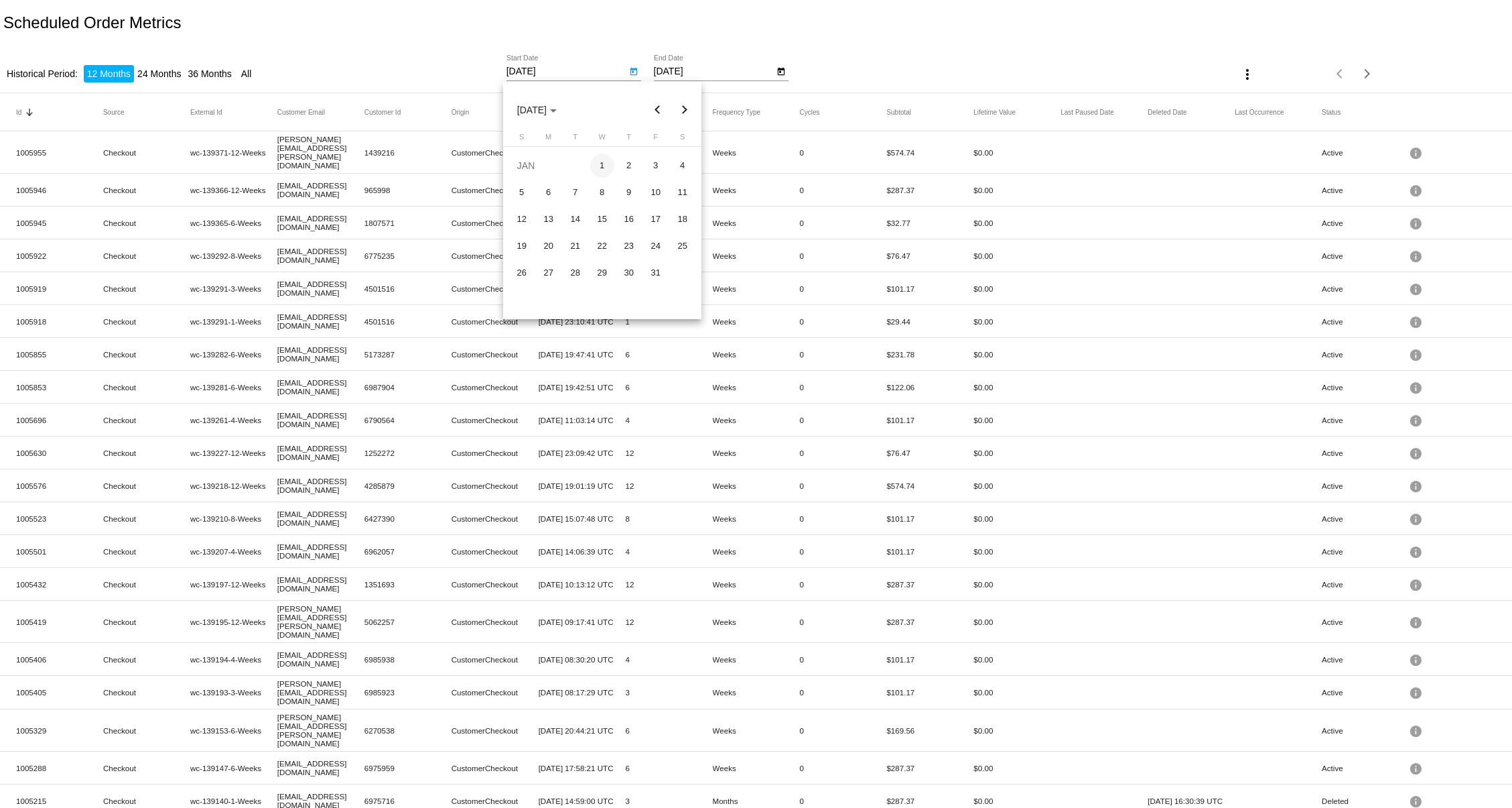
type input "[DATE]"
click at [781, 78] on icon "Open calendar" at bounding box center [781, 71] width 10 height 16
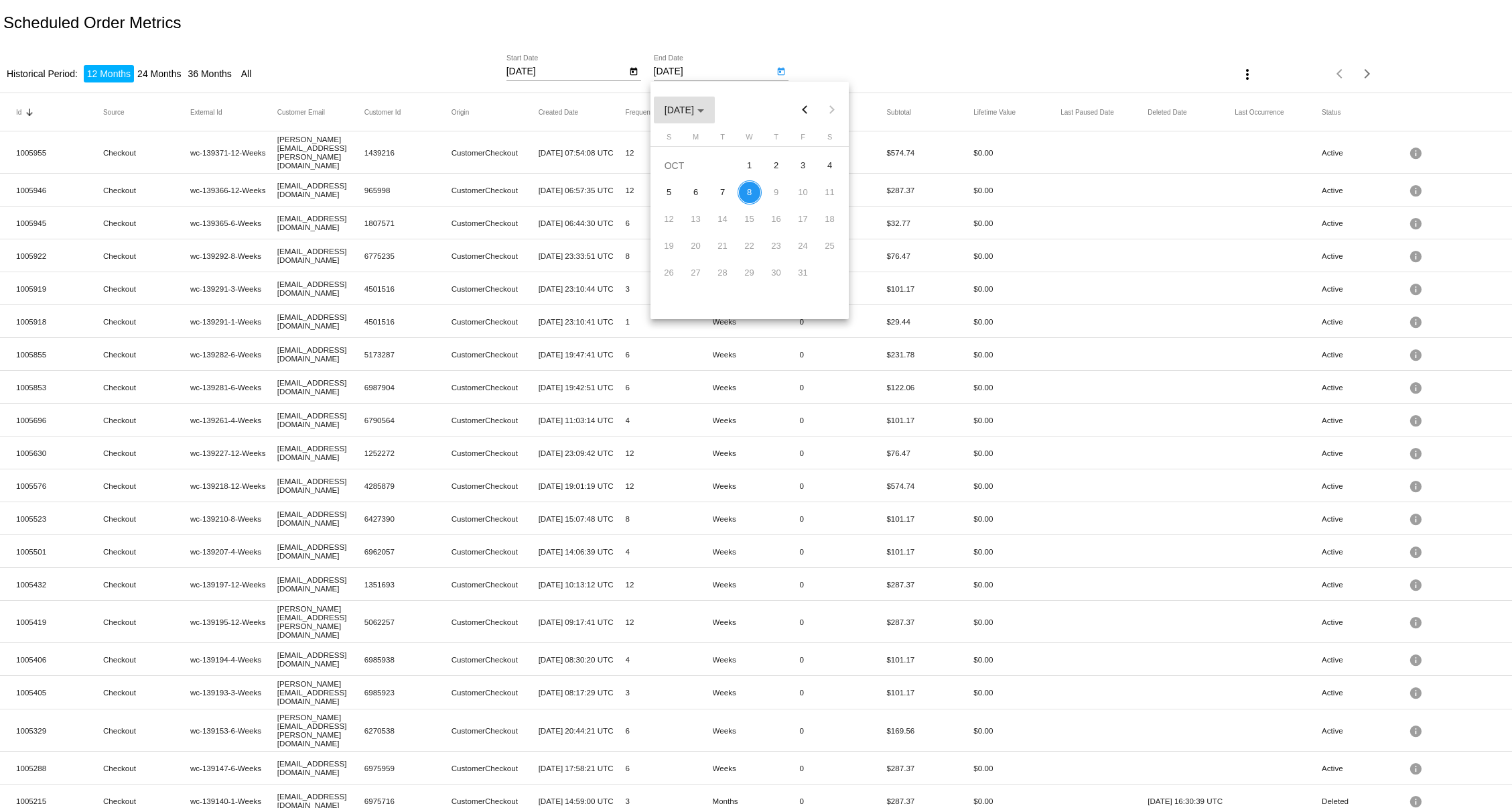
click at [687, 110] on span "[DATE]" at bounding box center [685, 110] width 40 height 10
click at [731, 205] on div "2025" at bounding box center [725, 205] width 42 height 24
click at [679, 175] on div "JAN" at bounding box center [678, 179] width 42 height 24
click at [807, 274] on div "31" at bounding box center [803, 273] width 24 height 24
type input "[DATE]"
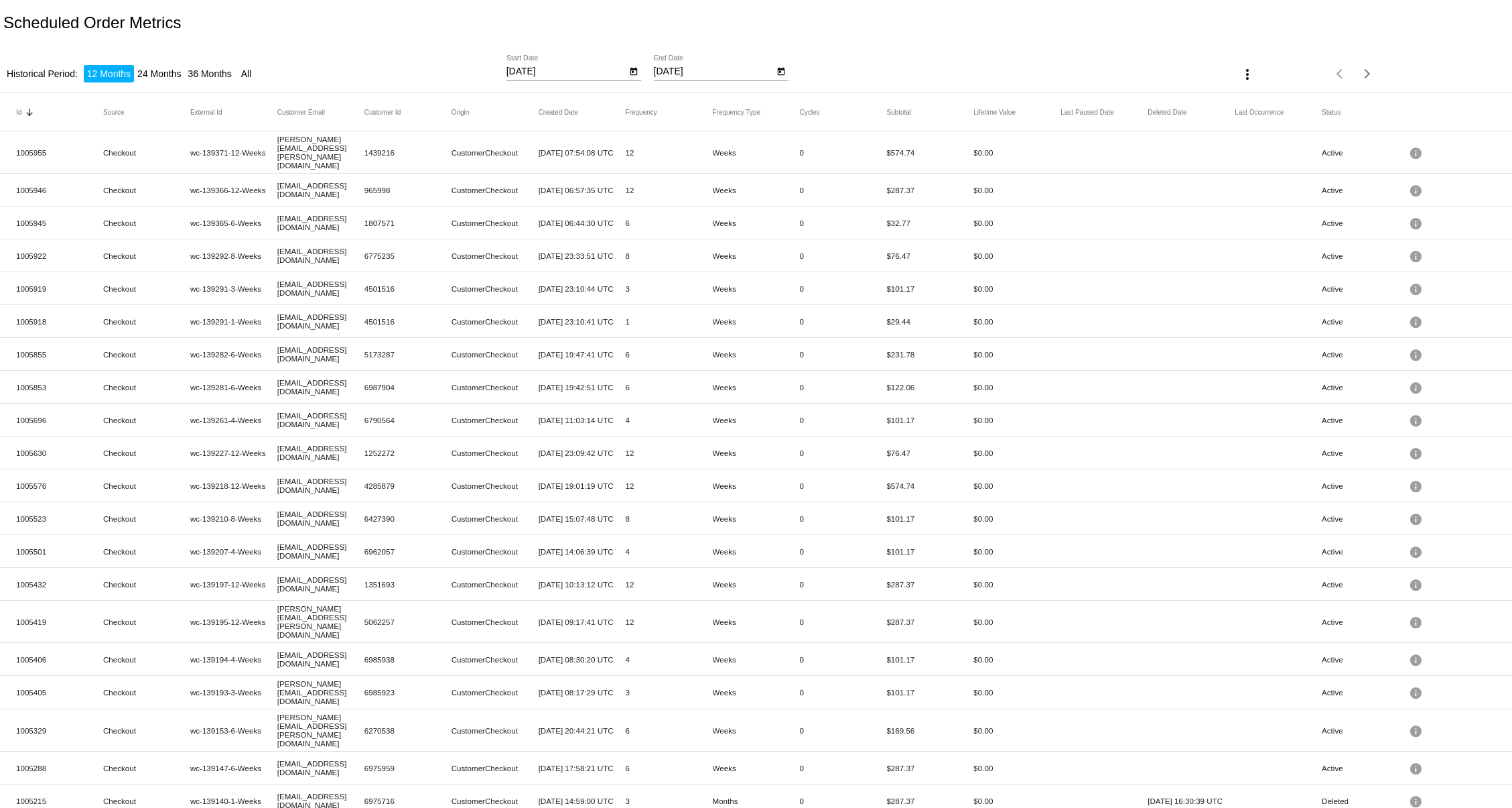
click at [976, 44] on div "Scheduled Order Metrics" at bounding box center [756, 23] width 1512 height 46
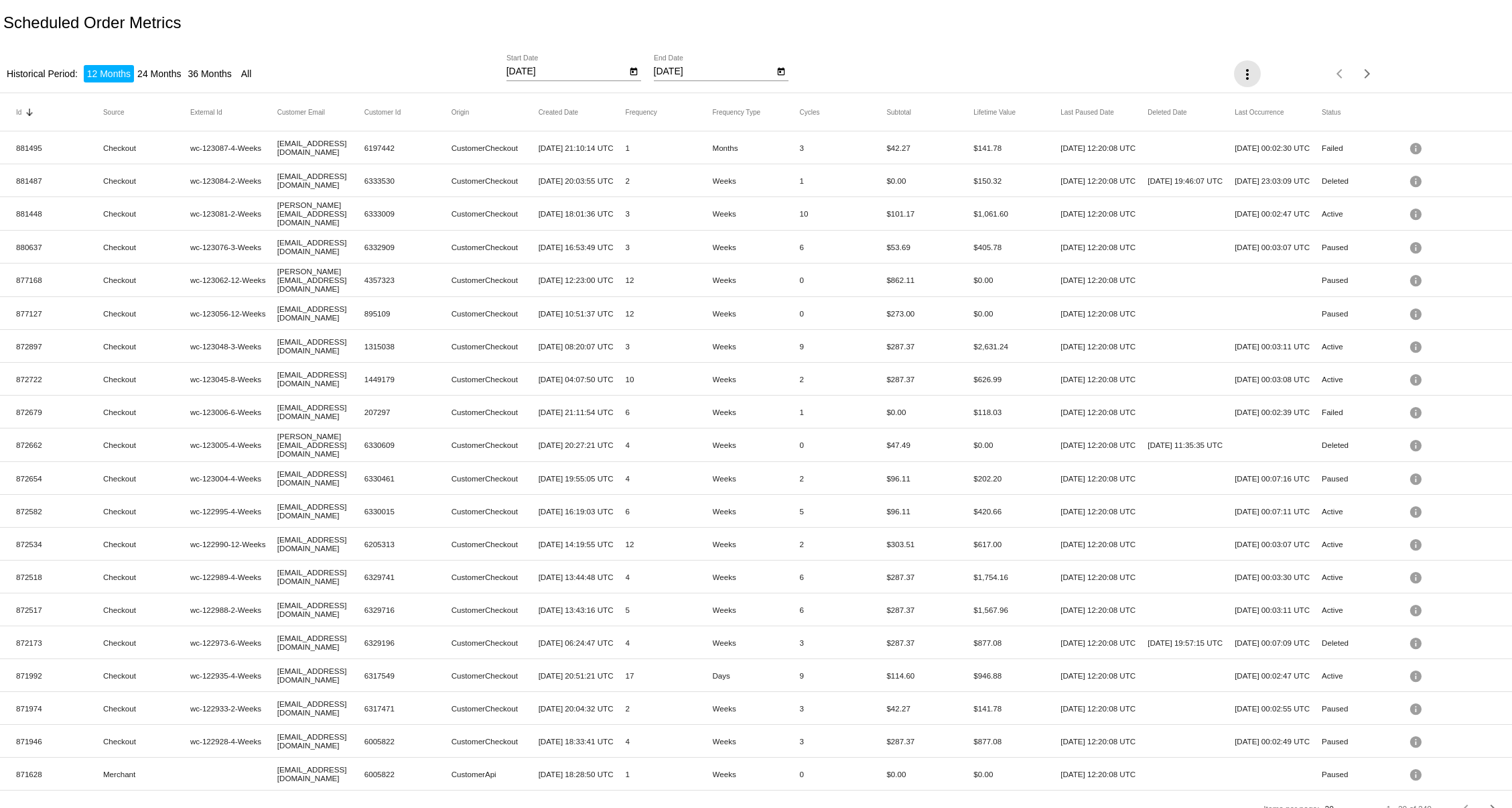
click at [1239, 73] on mat-icon "more_vert" at bounding box center [1247, 75] width 16 height 16
click at [1249, 105] on mat-icon "file_download" at bounding box center [1243, 108] width 16 height 16
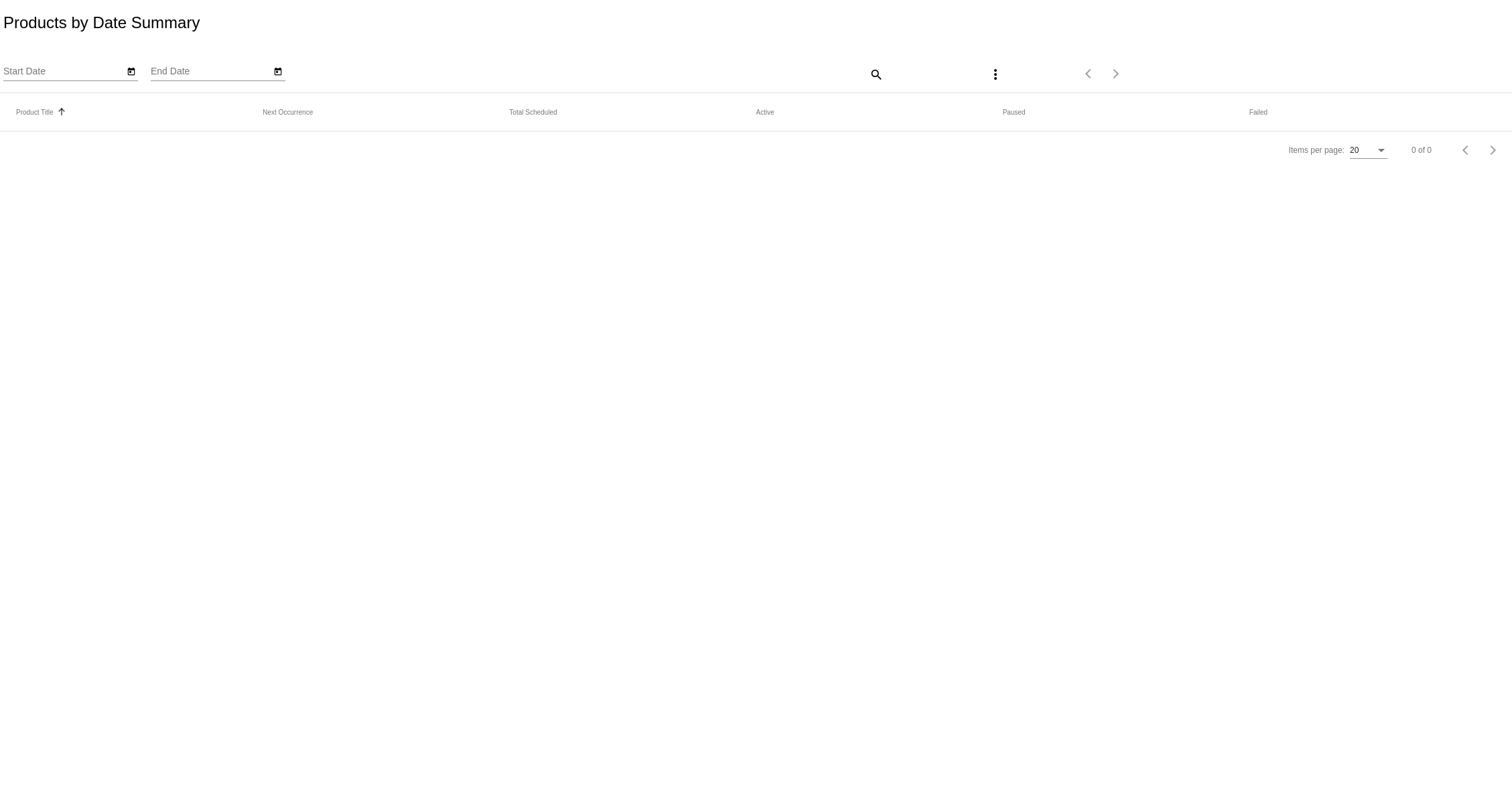
type input "[DATE]"
type input "11/8/2025"
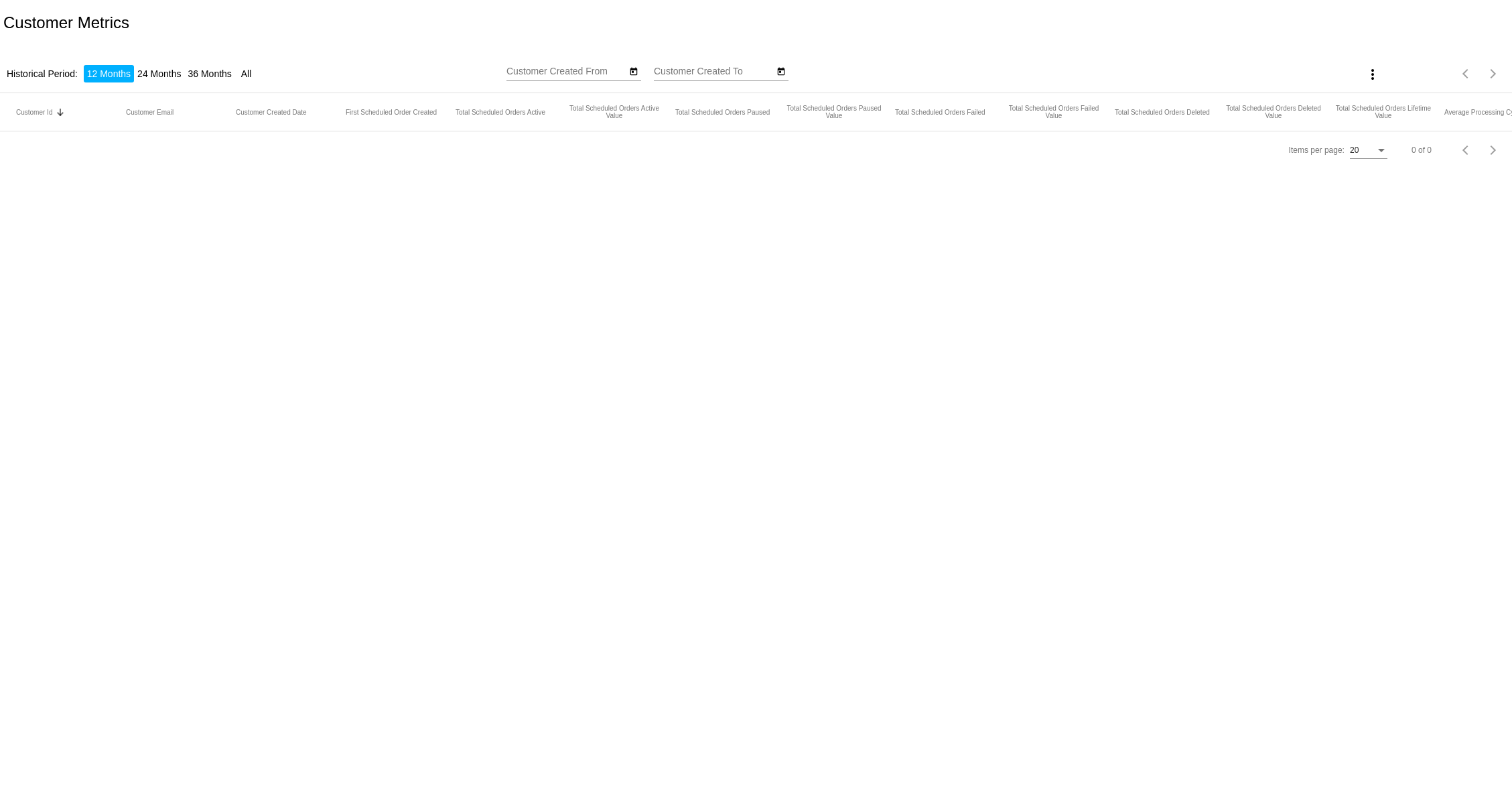
type input "[DATE]"
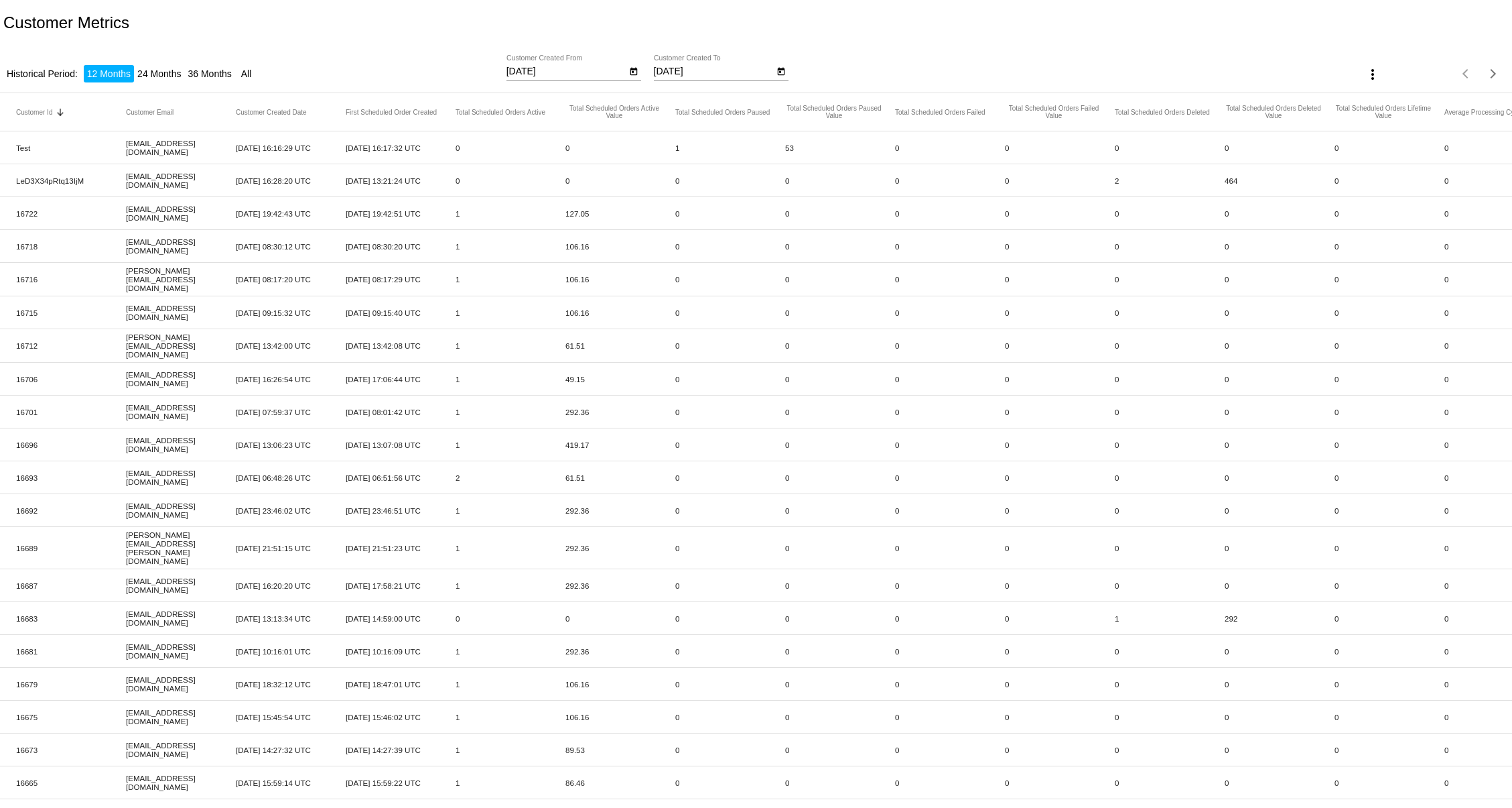
click at [633, 73] on icon "Open calendar" at bounding box center [633, 71] width 10 height 16
click at [769, 6] on div at bounding box center [756, 404] width 1512 height 808
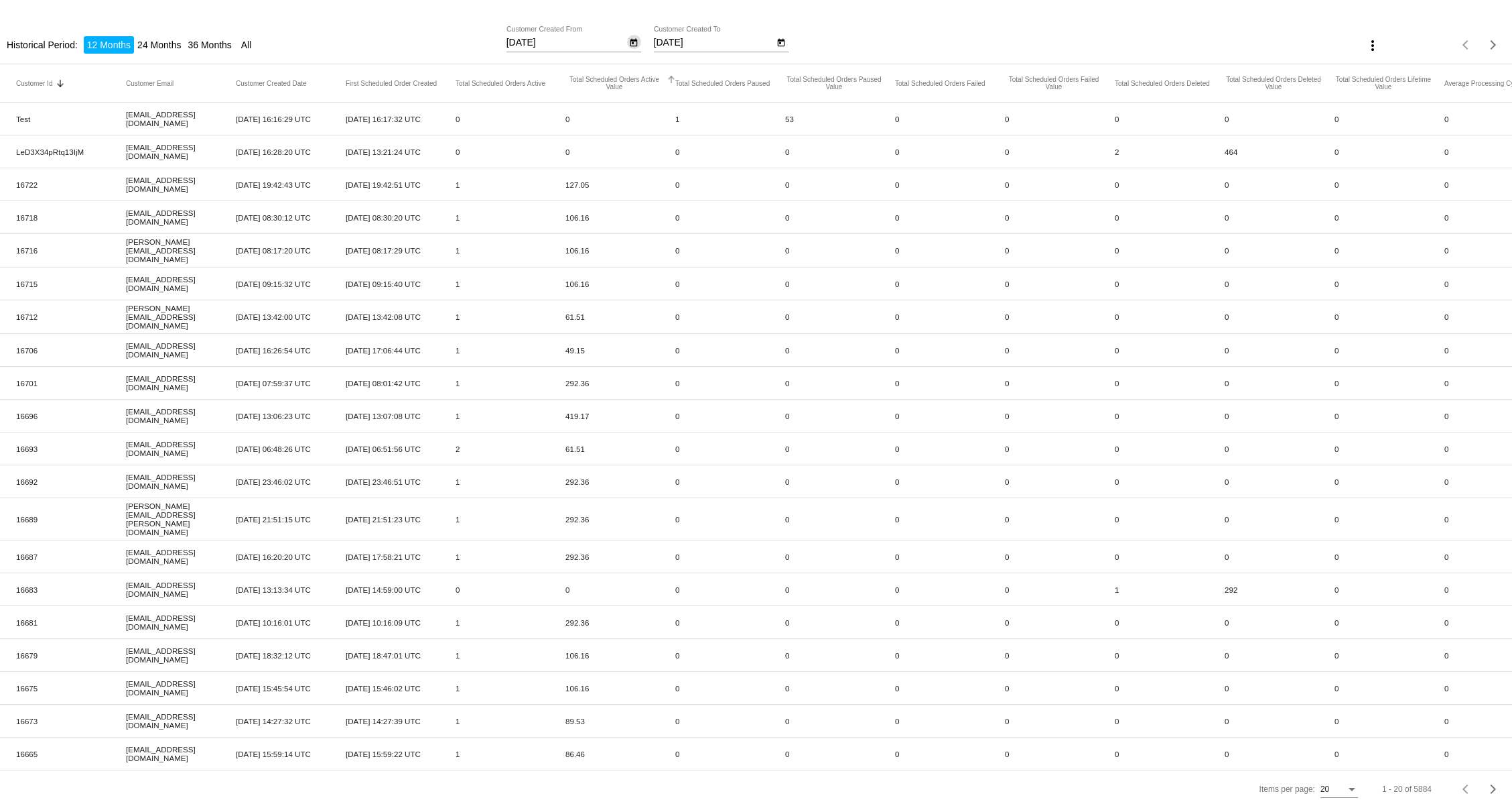
scroll to position [29, 0]
click at [621, 41] on input "[DATE]" at bounding box center [566, 42] width 120 height 10
click at [633, 42] on icon "Open calendar" at bounding box center [633, 42] width 10 height 16
click at [881, 24] on div at bounding box center [756, 404] width 1512 height 808
click at [627, 46] on button "Open calendar" at bounding box center [634, 42] width 14 height 14
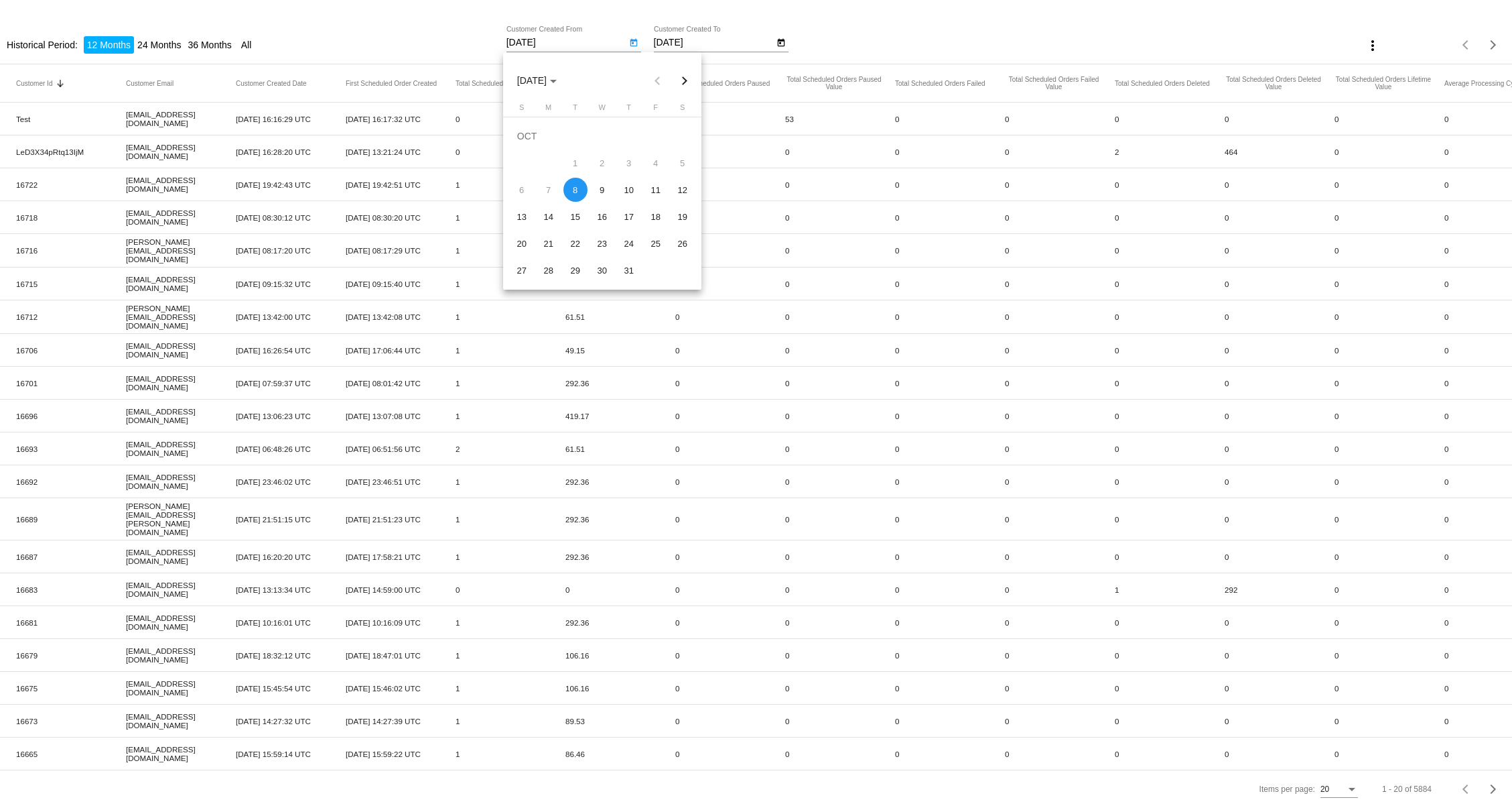
click at [681, 79] on button "Next month" at bounding box center [684, 80] width 27 height 27
click at [549, 75] on button "[DATE]" at bounding box center [536, 80] width 61 height 27
click at [580, 179] on div "2025" at bounding box center [578, 176] width 42 height 24
click at [535, 151] on div "JAN" at bounding box center [531, 149] width 42 height 24
click at [610, 136] on div "1" at bounding box center [602, 136] width 24 height 24
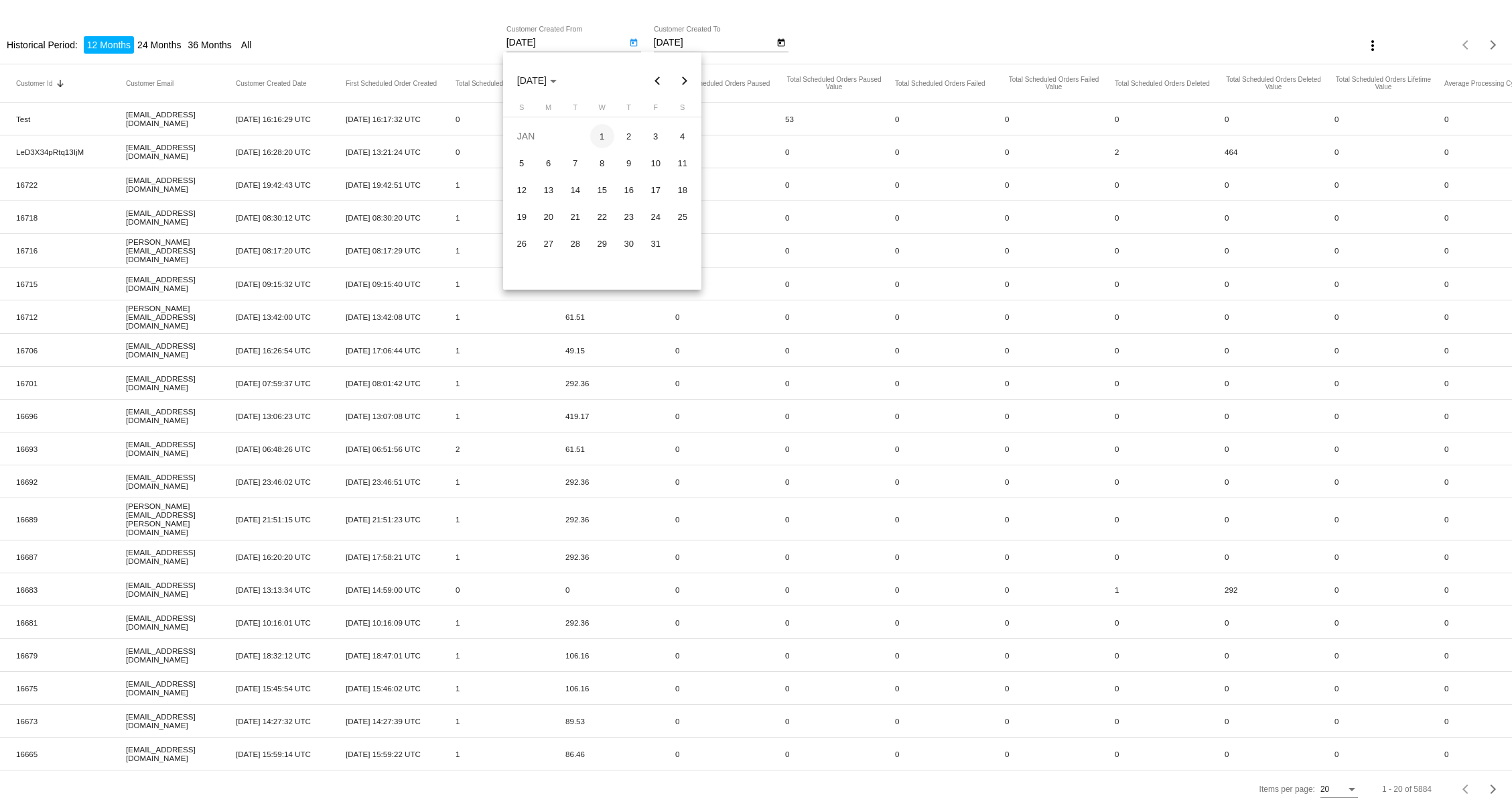
type input "[DATE]"
click at [779, 45] on icon "Open calendar" at bounding box center [781, 42] width 10 height 16
click at [802, 80] on button "Previous month" at bounding box center [804, 80] width 27 height 27
click at [793, 79] on button "Previous month" at bounding box center [804, 80] width 27 height 27
click at [800, 78] on button "Previous month" at bounding box center [804, 80] width 27 height 27
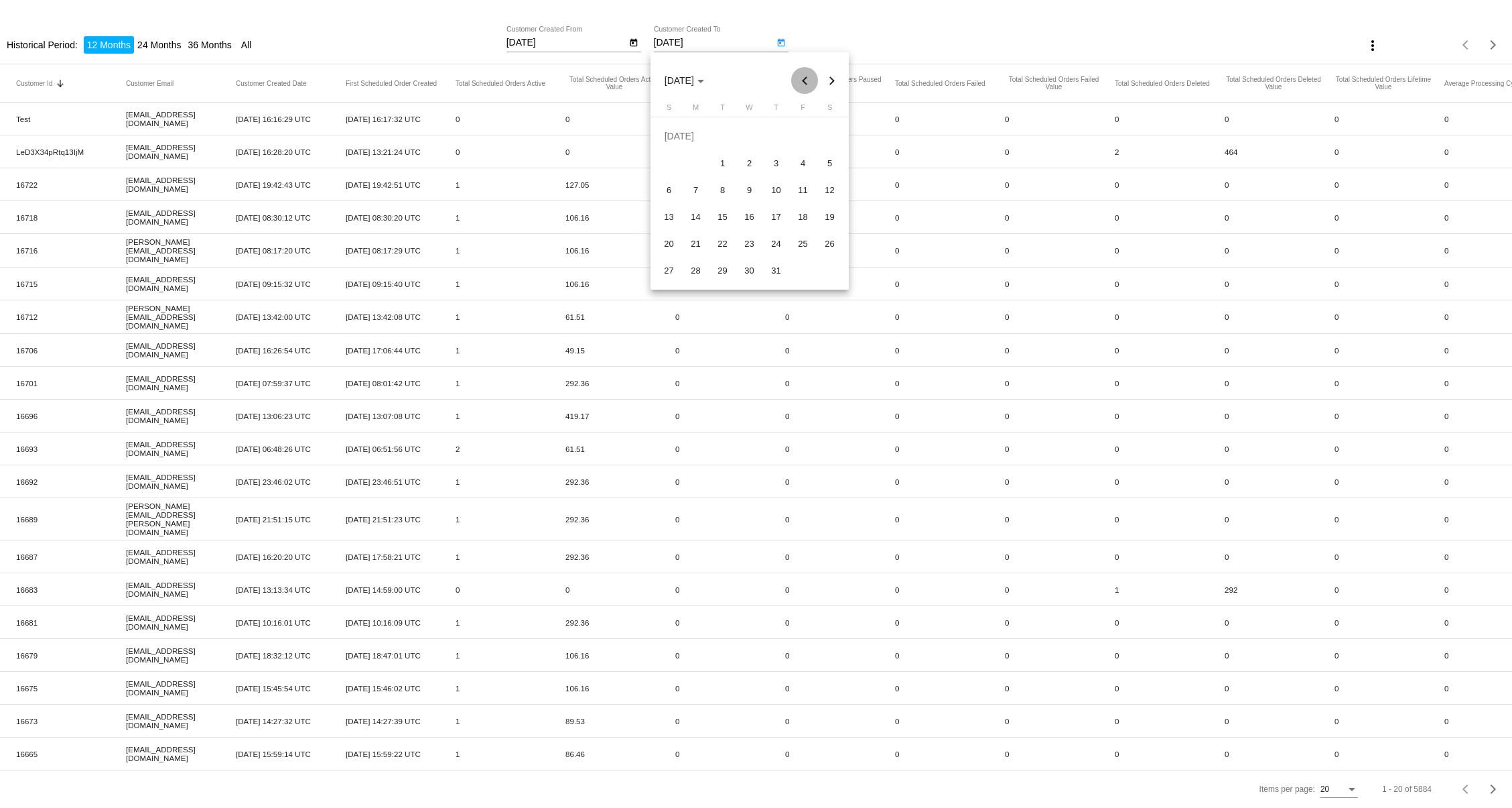
click at [800, 78] on button "Previous month" at bounding box center [804, 80] width 27 height 27
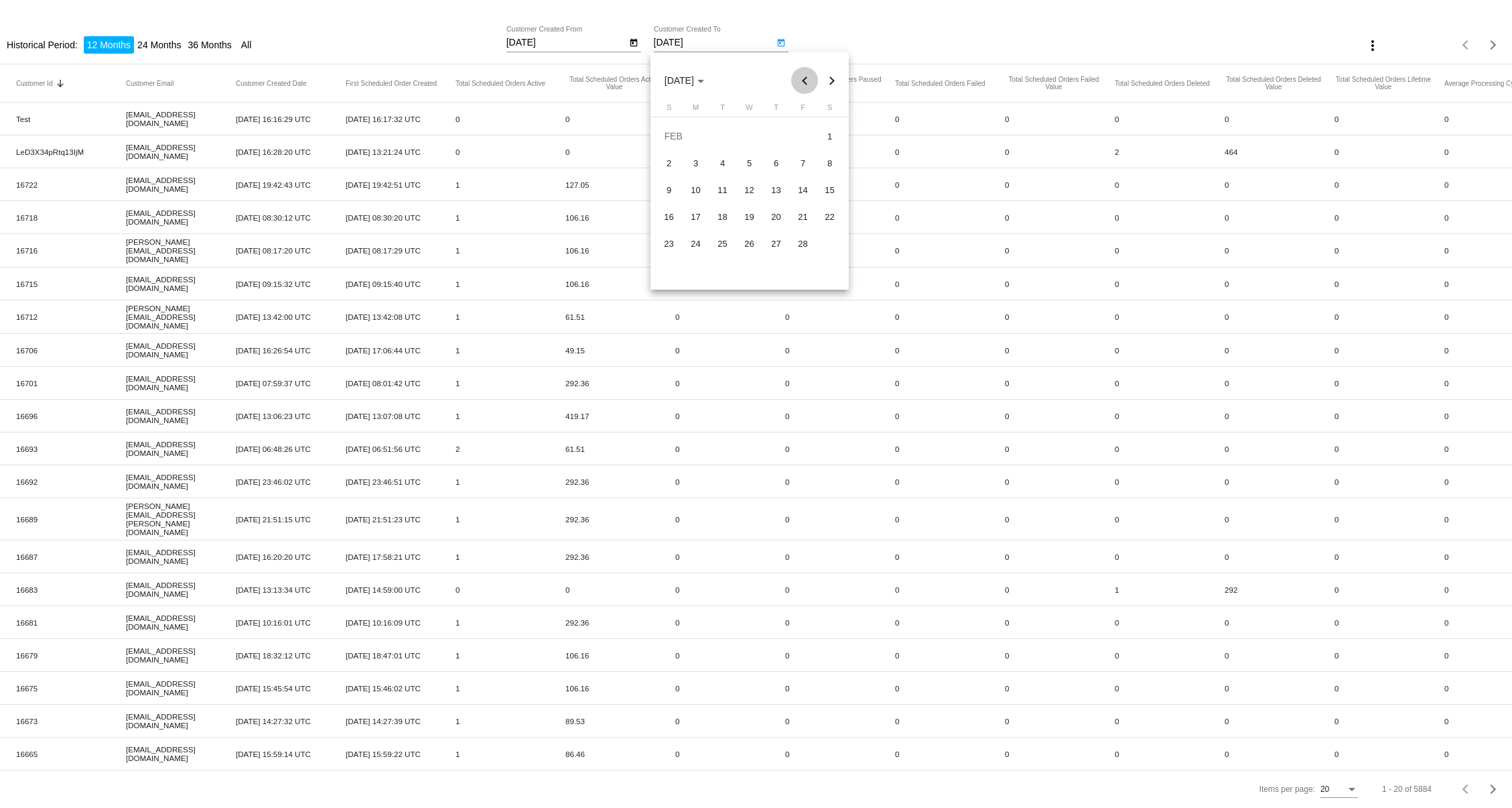
click at [800, 78] on button "Previous month" at bounding box center [804, 80] width 27 height 27
click at [800, 251] on div "31" at bounding box center [803, 244] width 24 height 24
type input "[DATE]"
click at [1374, 42] on button "more_vert" at bounding box center [1372, 44] width 27 height 27
click at [1385, 81] on button "file_download Export" at bounding box center [1390, 78] width 78 height 32
